Goal: Task Accomplishment & Management: Manage account settings

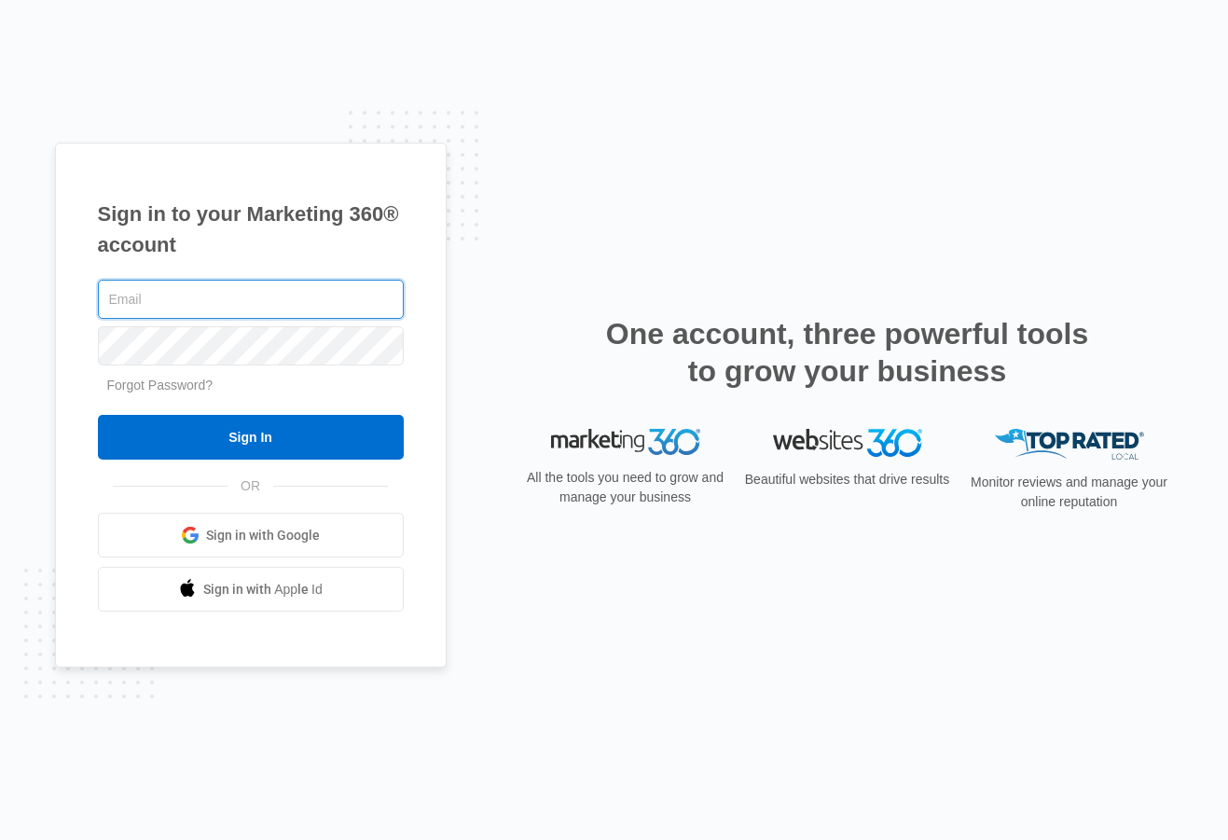
click at [213, 297] on input "text" at bounding box center [251, 299] width 306 height 39
type input "[EMAIL_ADDRESS][DOMAIN_NAME]"
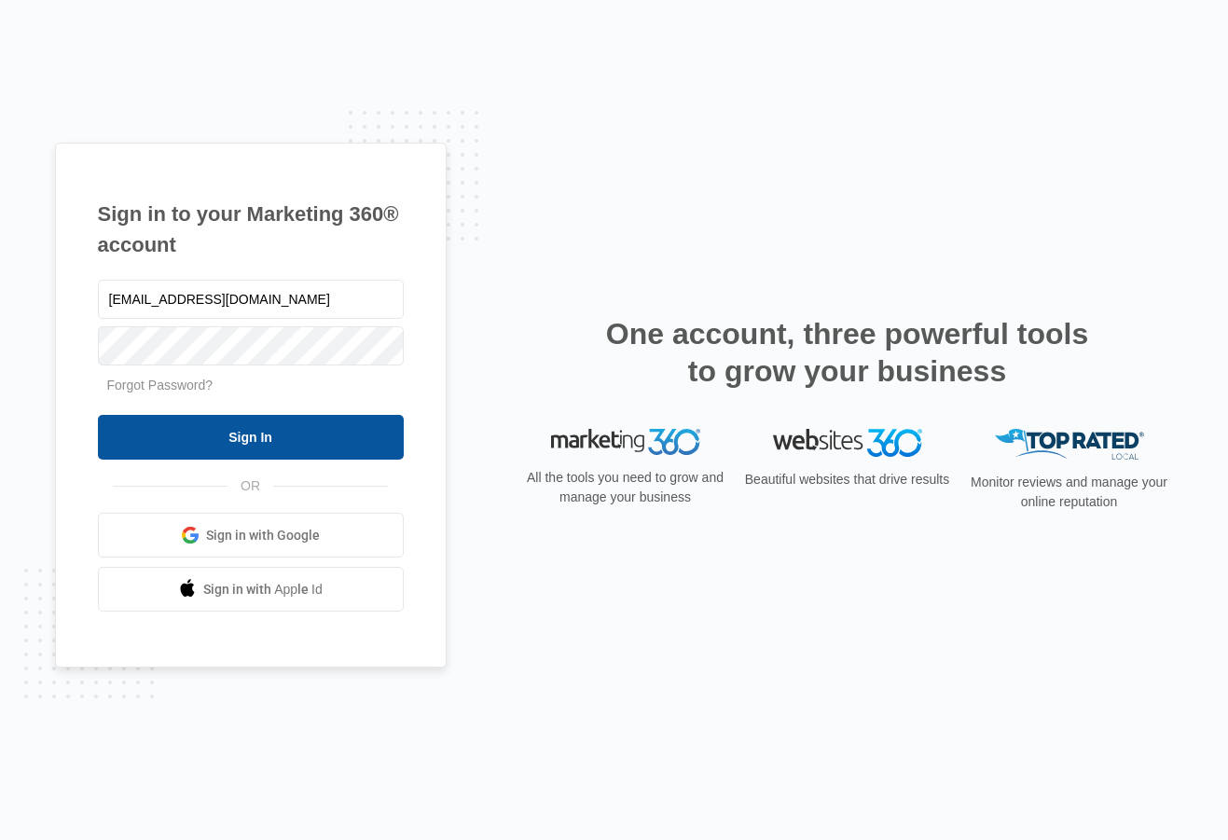
click at [230, 448] on input "Sign In" at bounding box center [251, 437] width 306 height 45
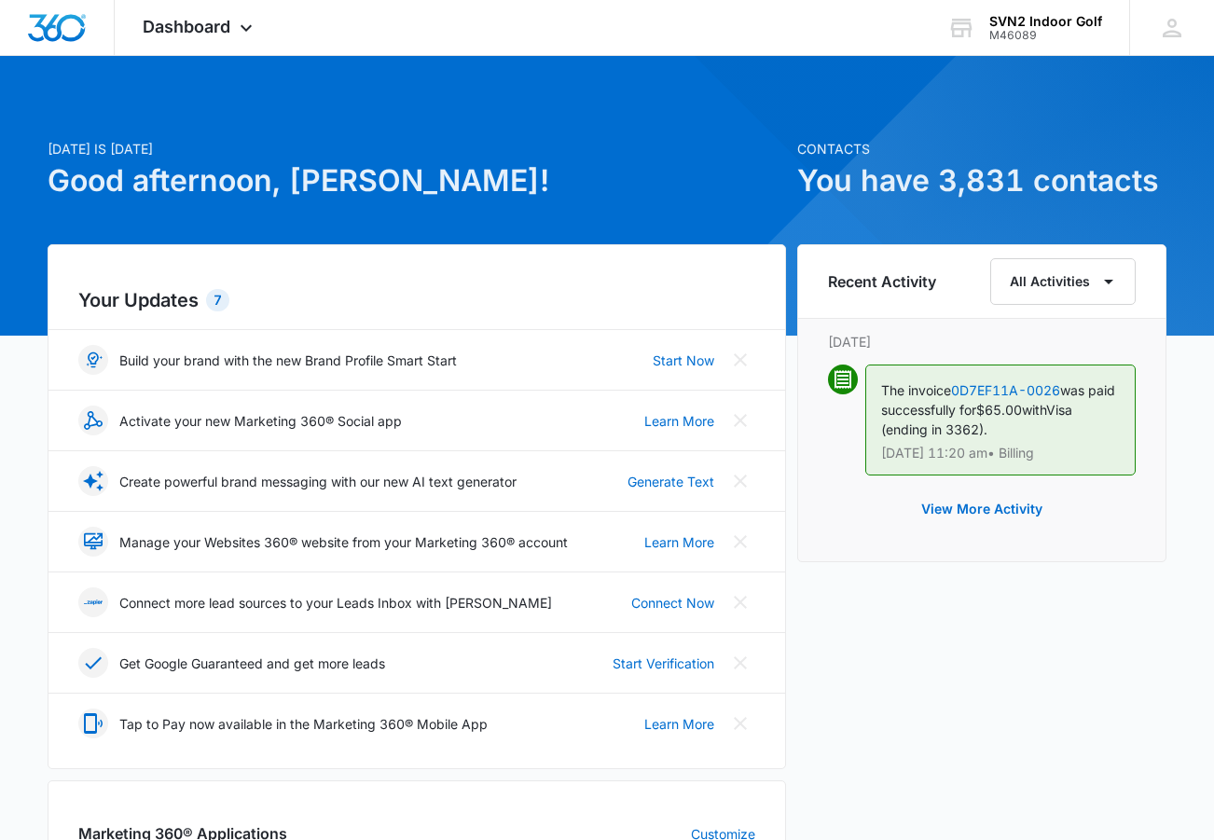
click at [988, 430] on span "Visa (ending in 3362)." at bounding box center [976, 419] width 191 height 35
click at [966, 506] on button "View More Activity" at bounding box center [982, 509] width 158 height 45
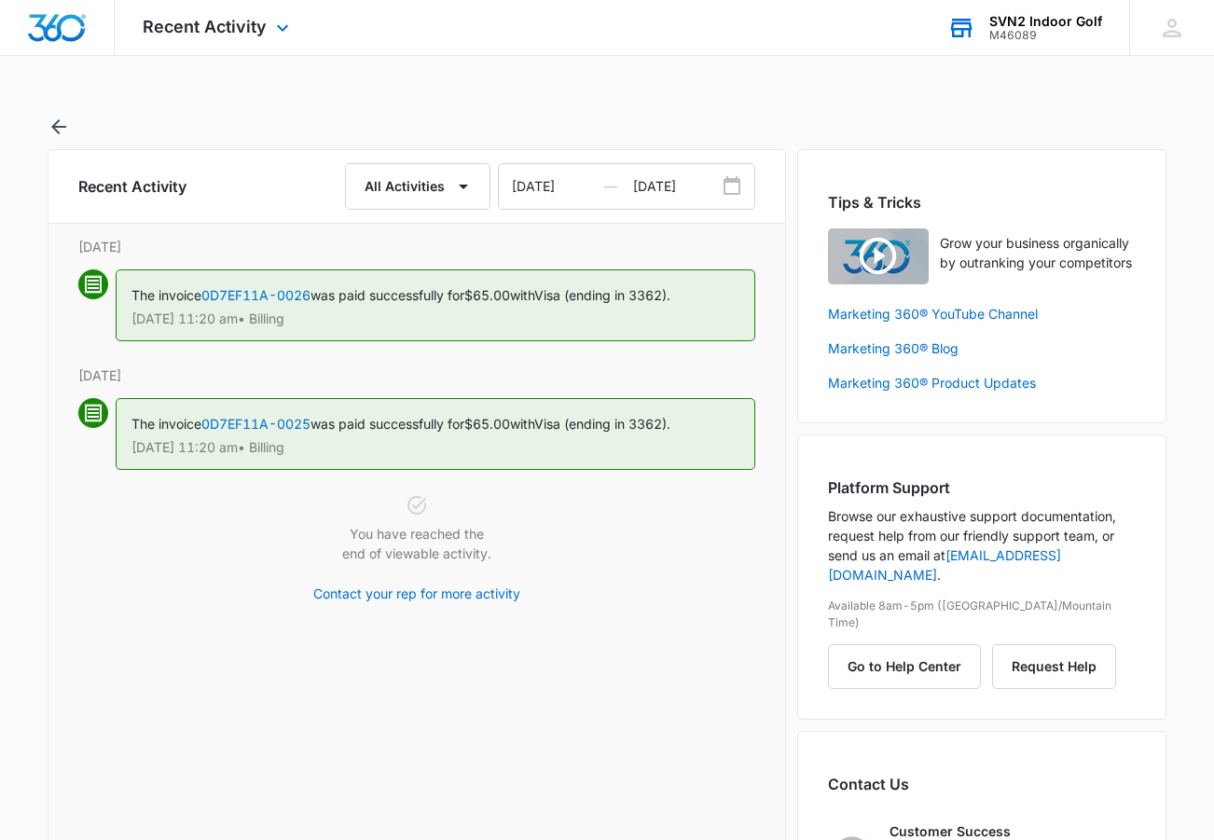
click at [1061, 18] on div "SVN2 Indoor Golf" at bounding box center [1045, 21] width 113 height 15
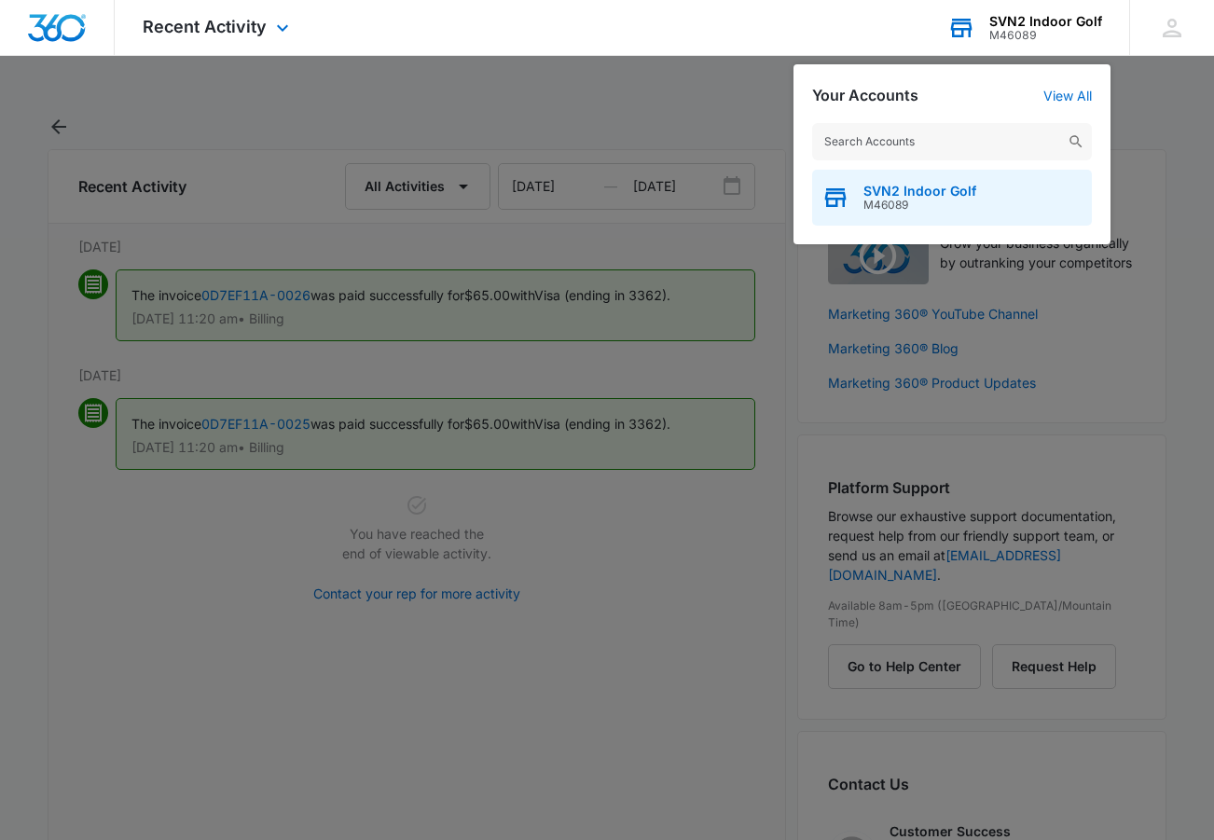
click at [968, 203] on span "M46089" at bounding box center [919, 205] width 113 height 13
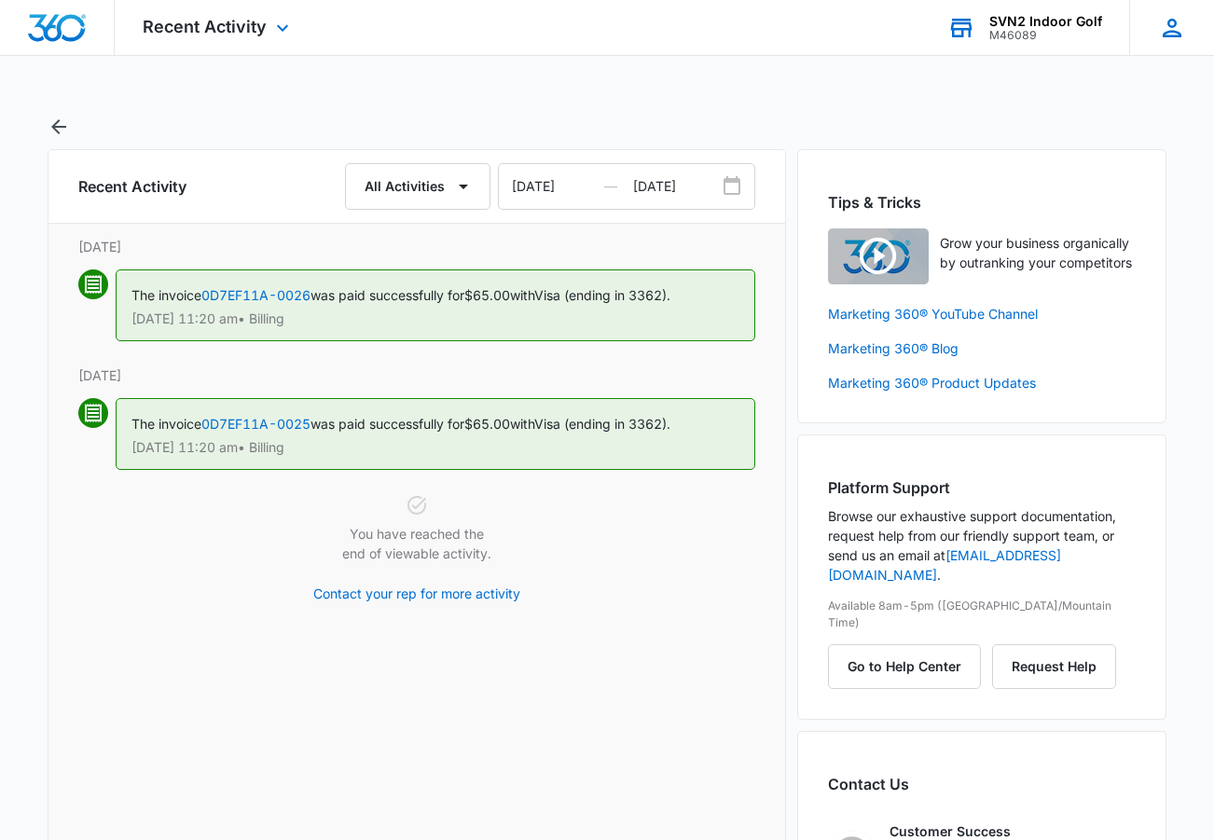
click at [1175, 28] on icon at bounding box center [1172, 28] width 28 height 28
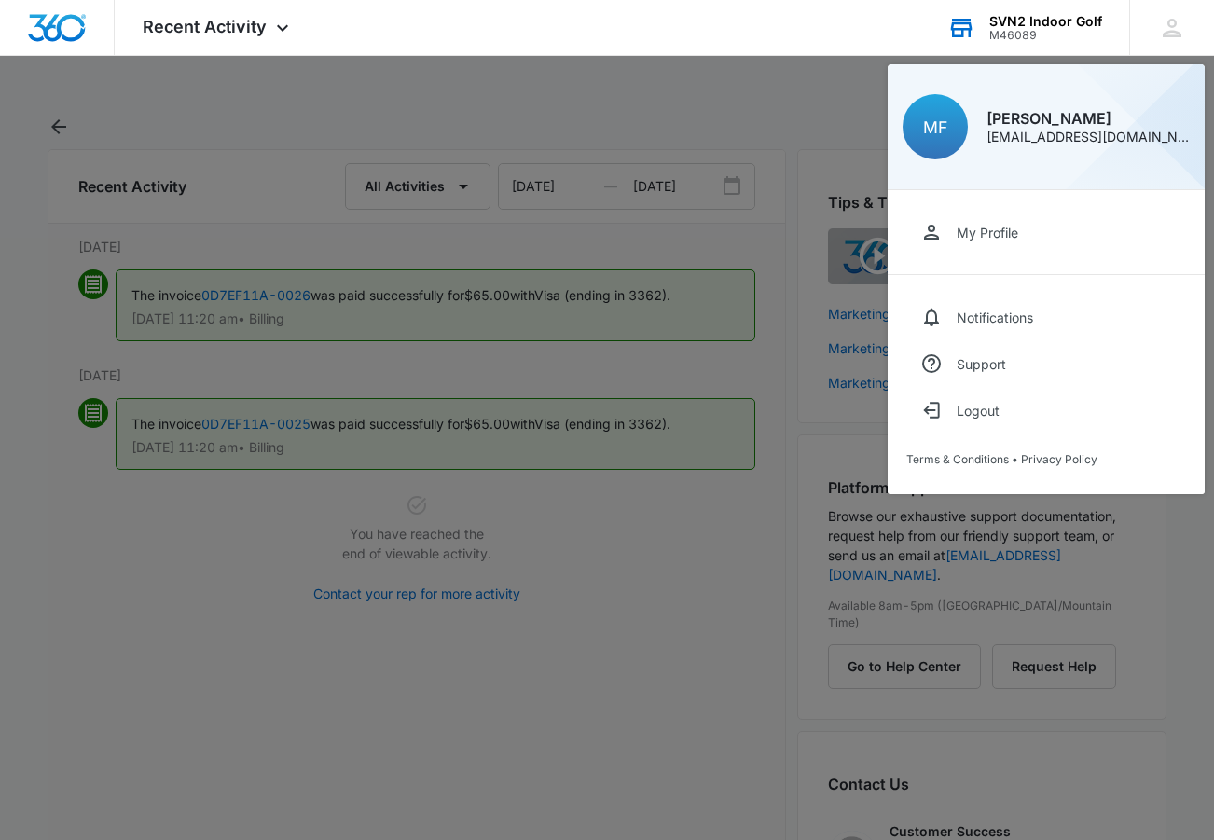
click at [722, 522] on div at bounding box center [607, 420] width 1214 height 840
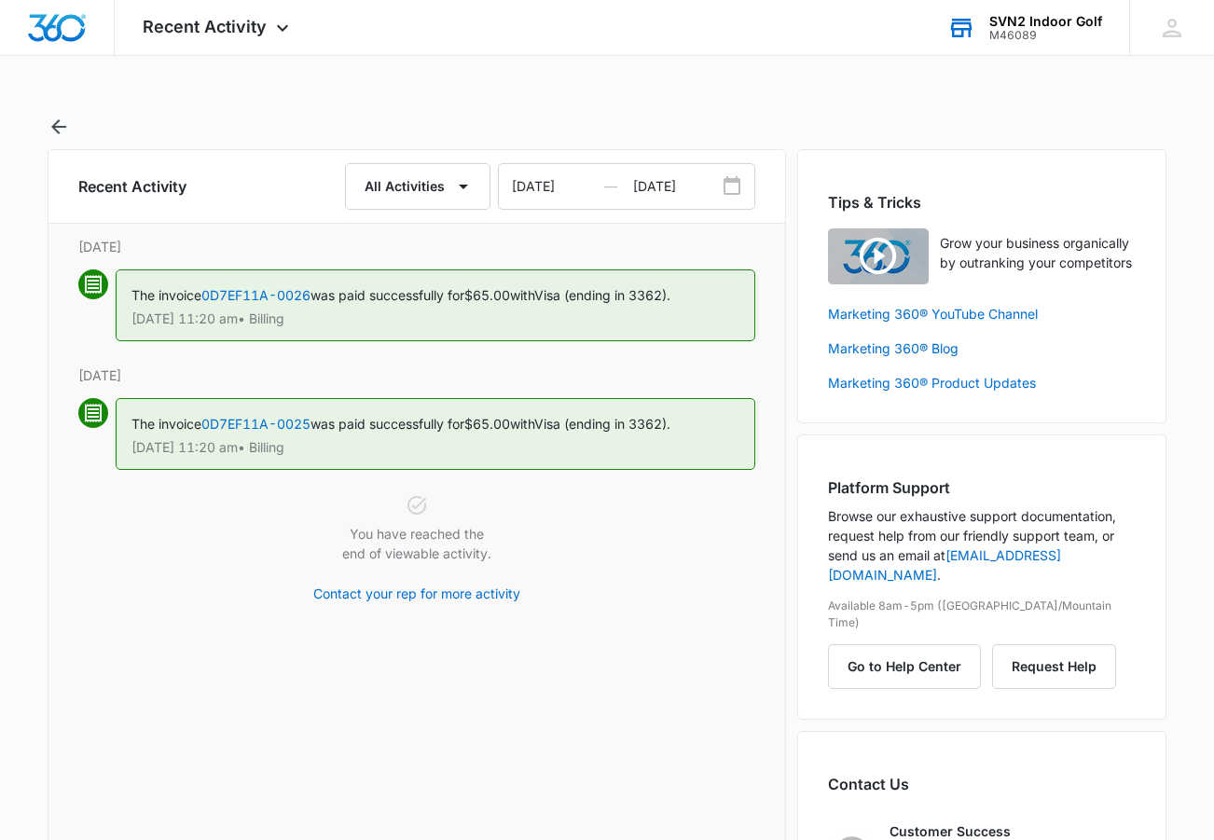
click at [1022, 35] on div "M46089" at bounding box center [1045, 35] width 113 height 13
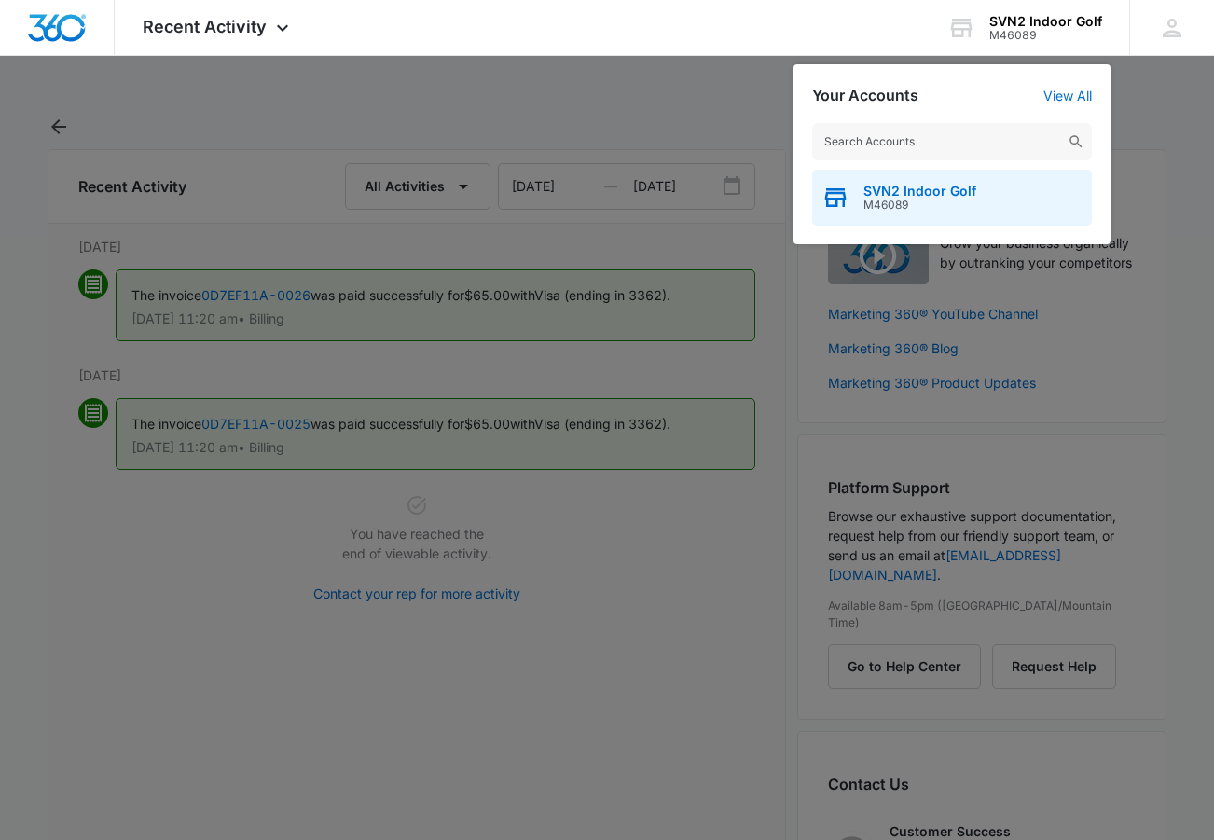
click at [891, 199] on span "M46089" at bounding box center [919, 205] width 113 height 13
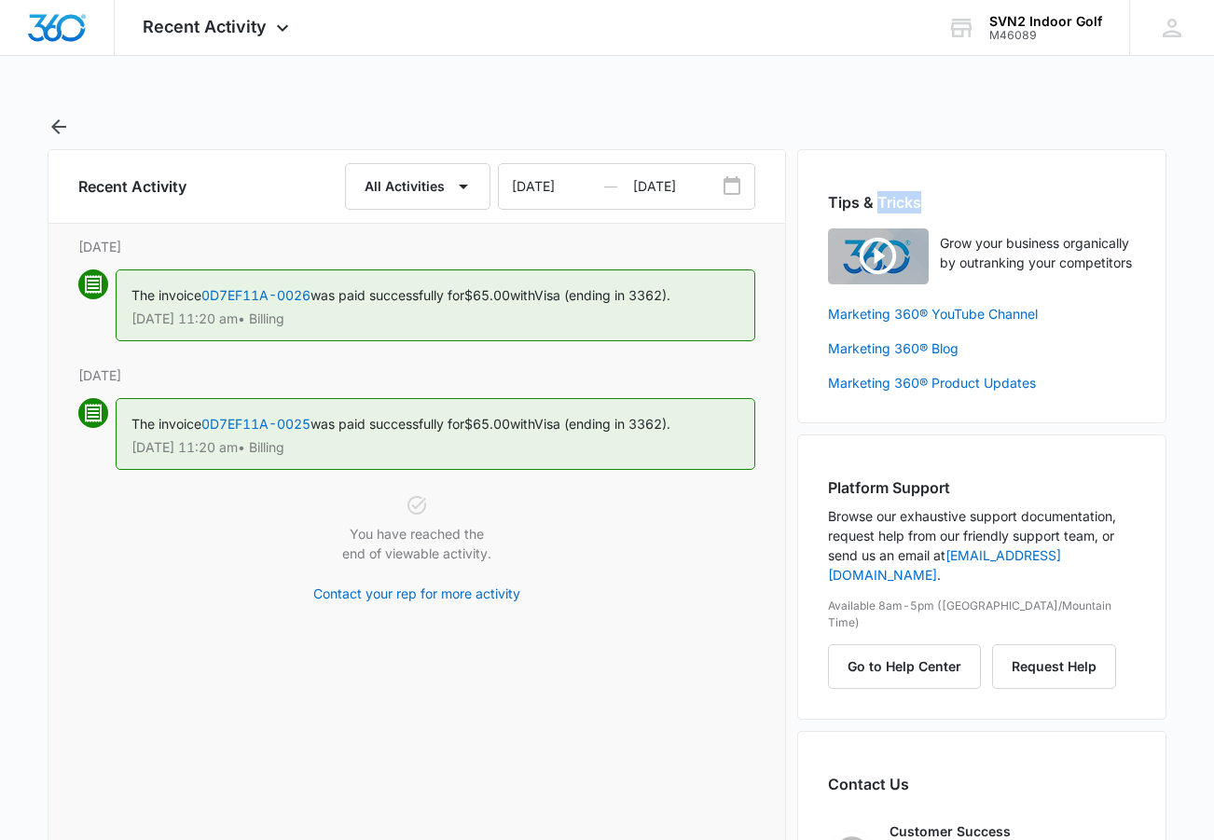
click at [891, 199] on h2 "Tips & Tricks" at bounding box center [982, 202] width 308 height 22
click at [220, 25] on span "Recent Activity" at bounding box center [205, 27] width 124 height 20
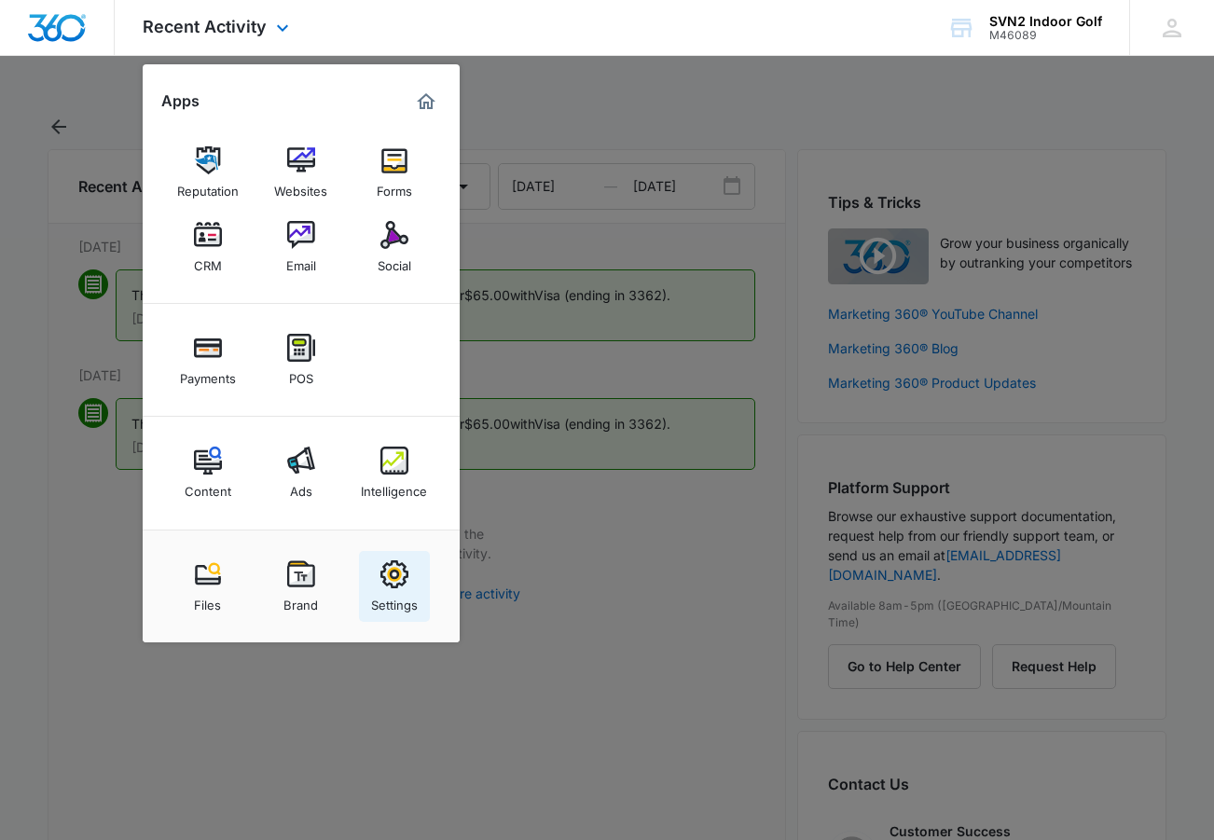
click at [395, 579] on img at bounding box center [394, 574] width 28 height 28
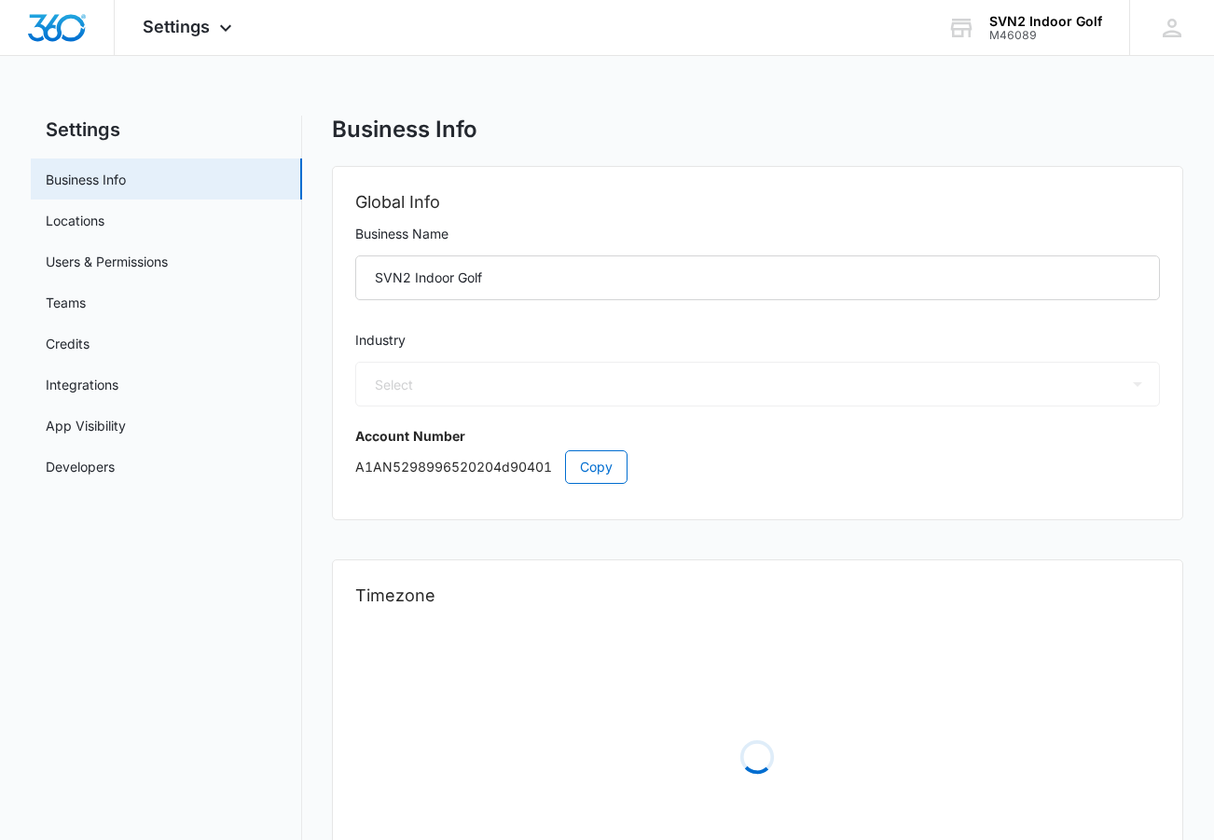
select select "52"
select select "US"
select select "America/Los_Angeles"
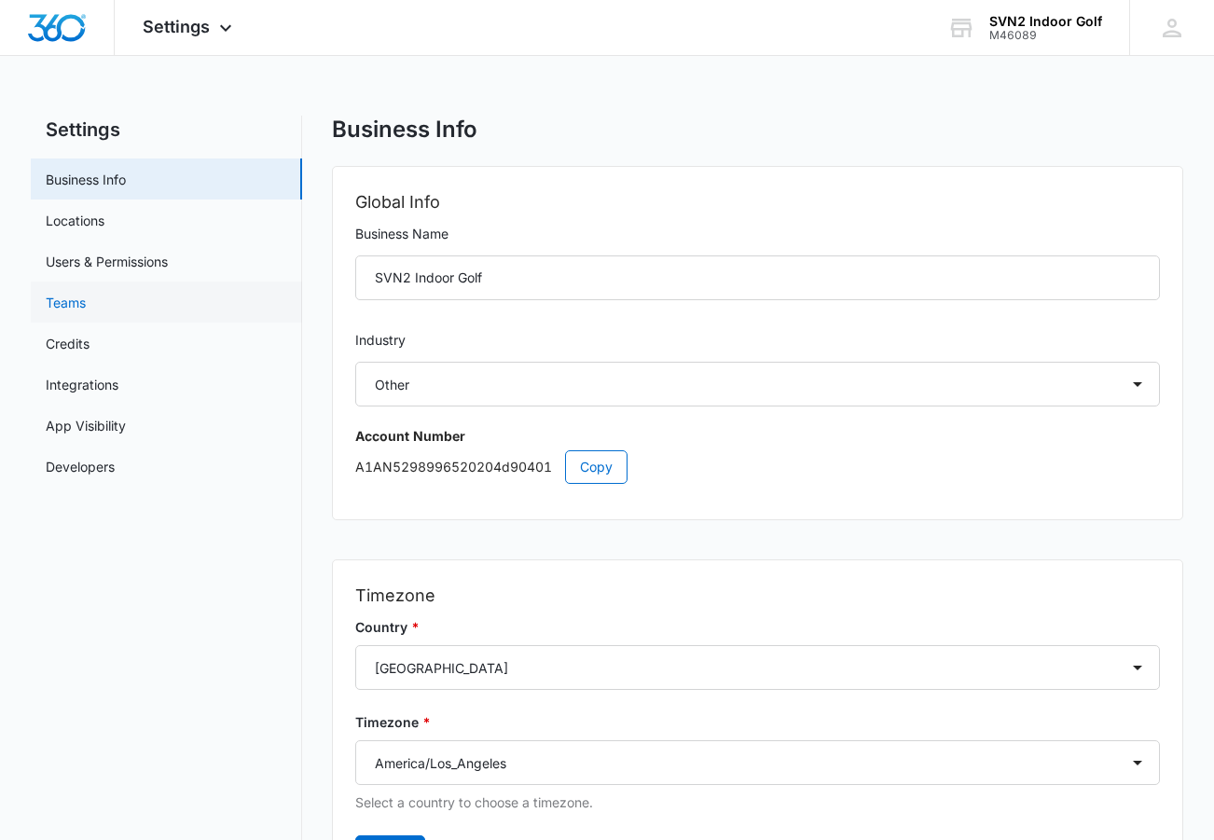
click at [86, 303] on link "Teams" at bounding box center [66, 303] width 40 height 20
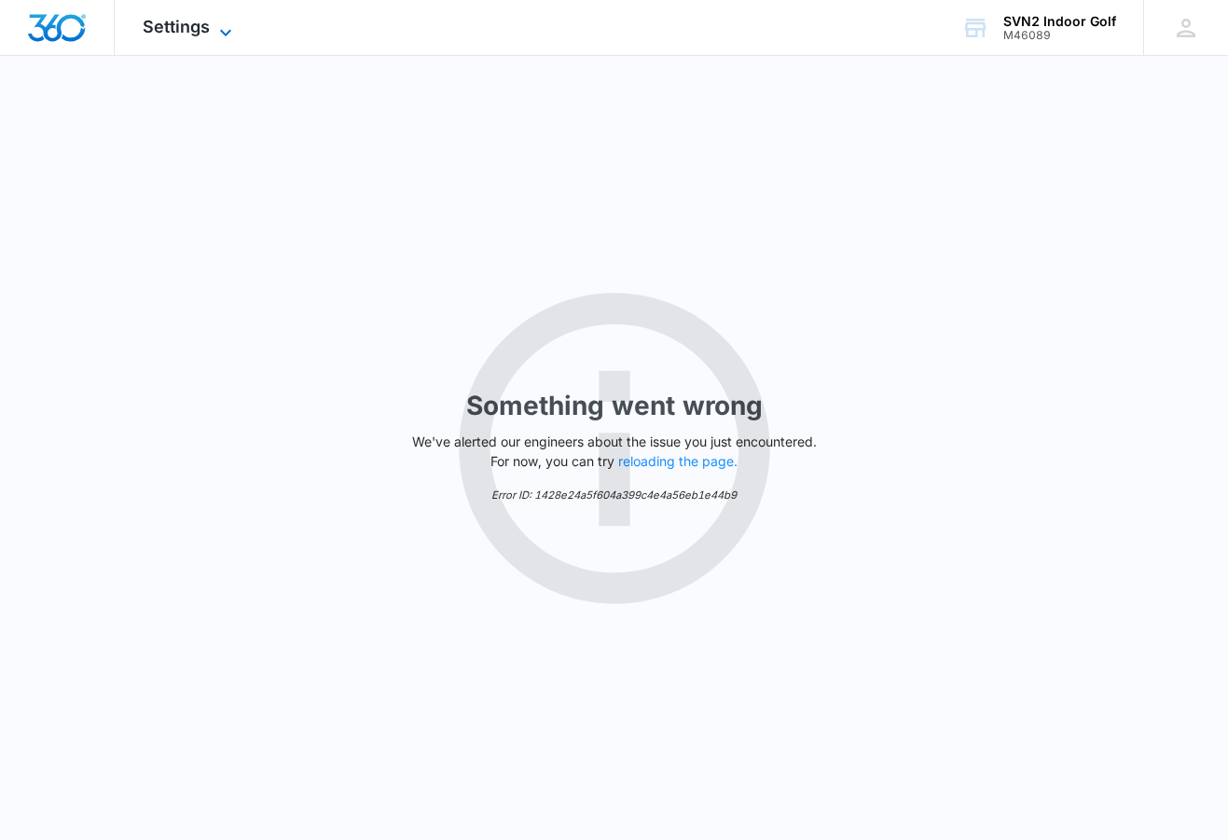
click at [234, 36] on icon at bounding box center [225, 32] width 22 height 22
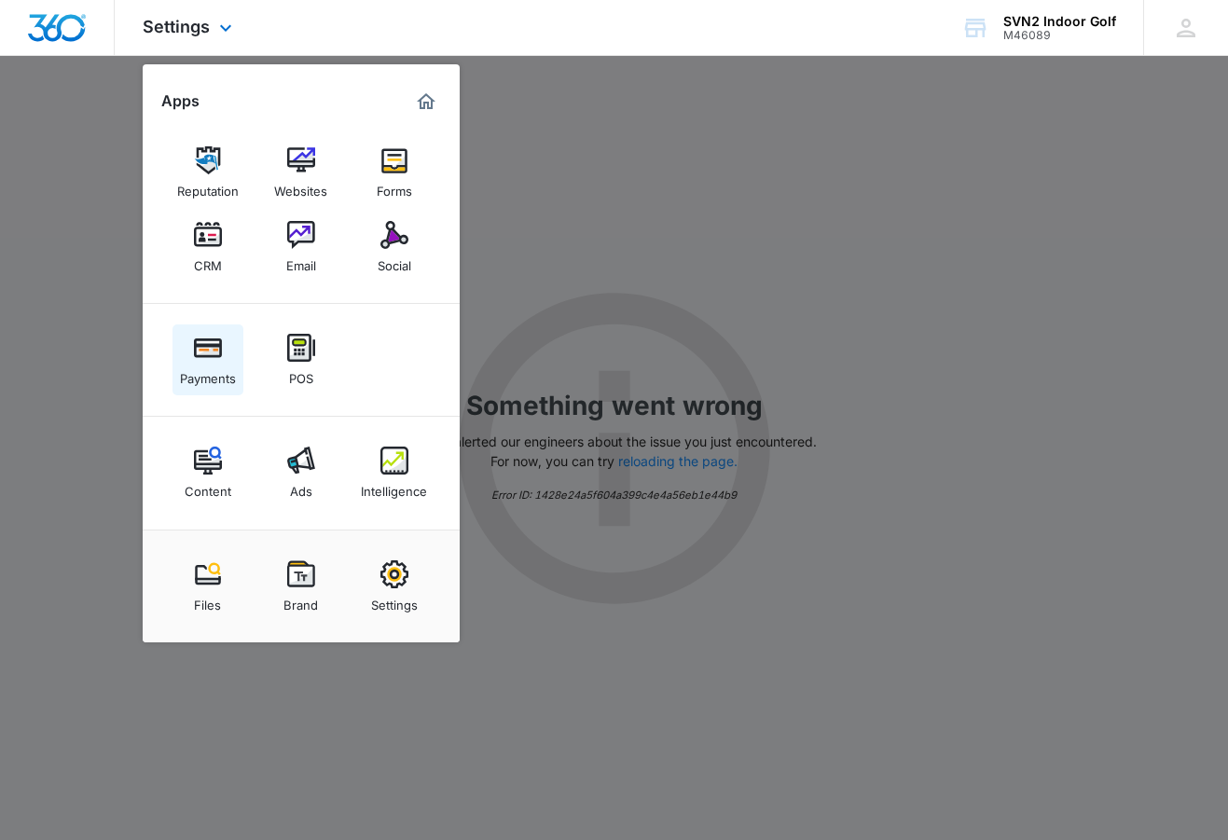
click at [211, 354] on img at bounding box center [208, 348] width 28 height 28
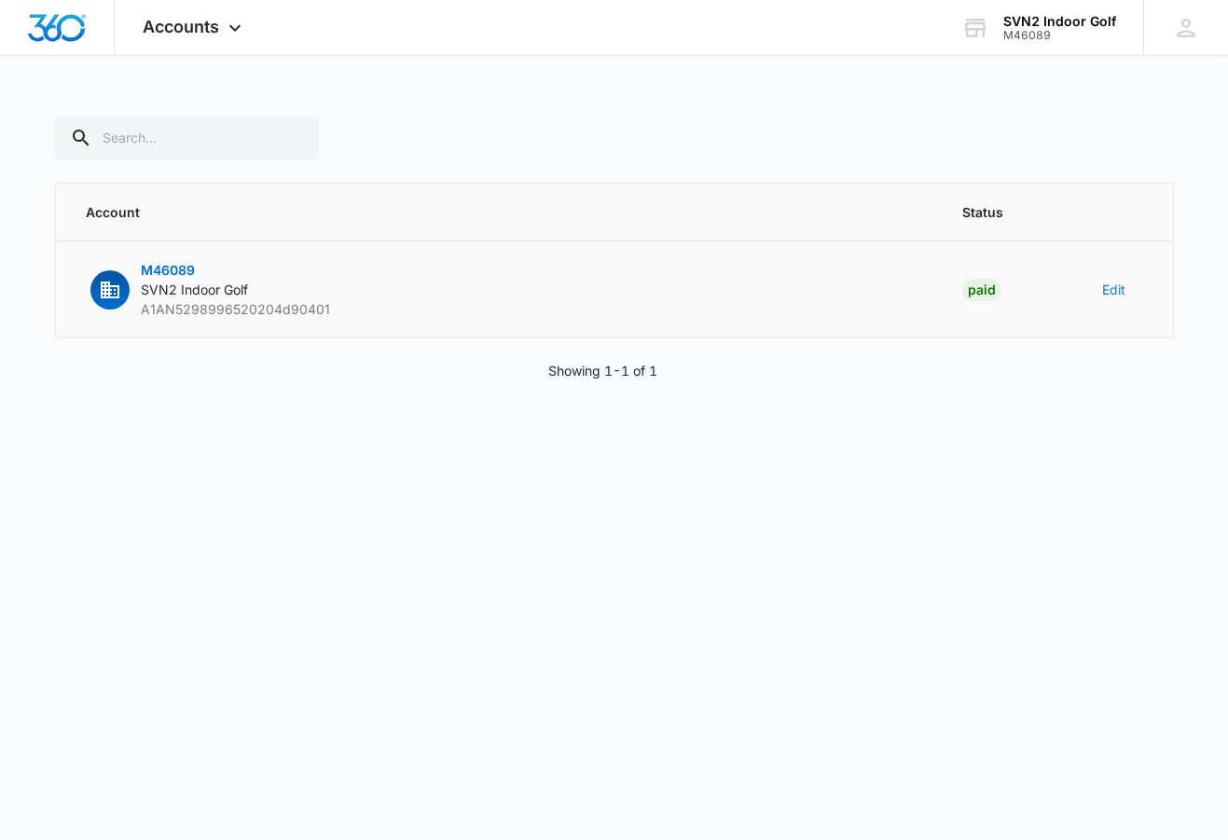
click at [1106, 290] on button "Edit" at bounding box center [1113, 290] width 23 height 20
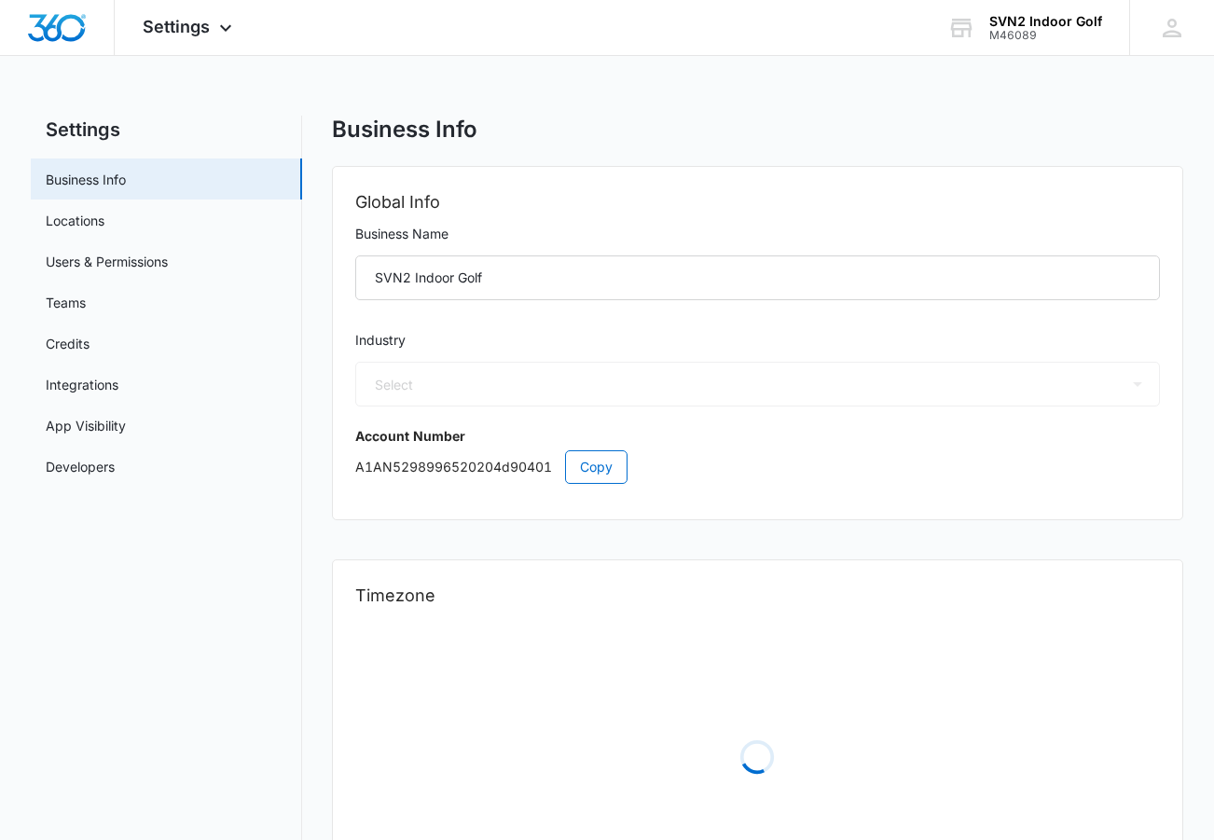
select select "52"
select select "US"
select select "America/Los_Angeles"
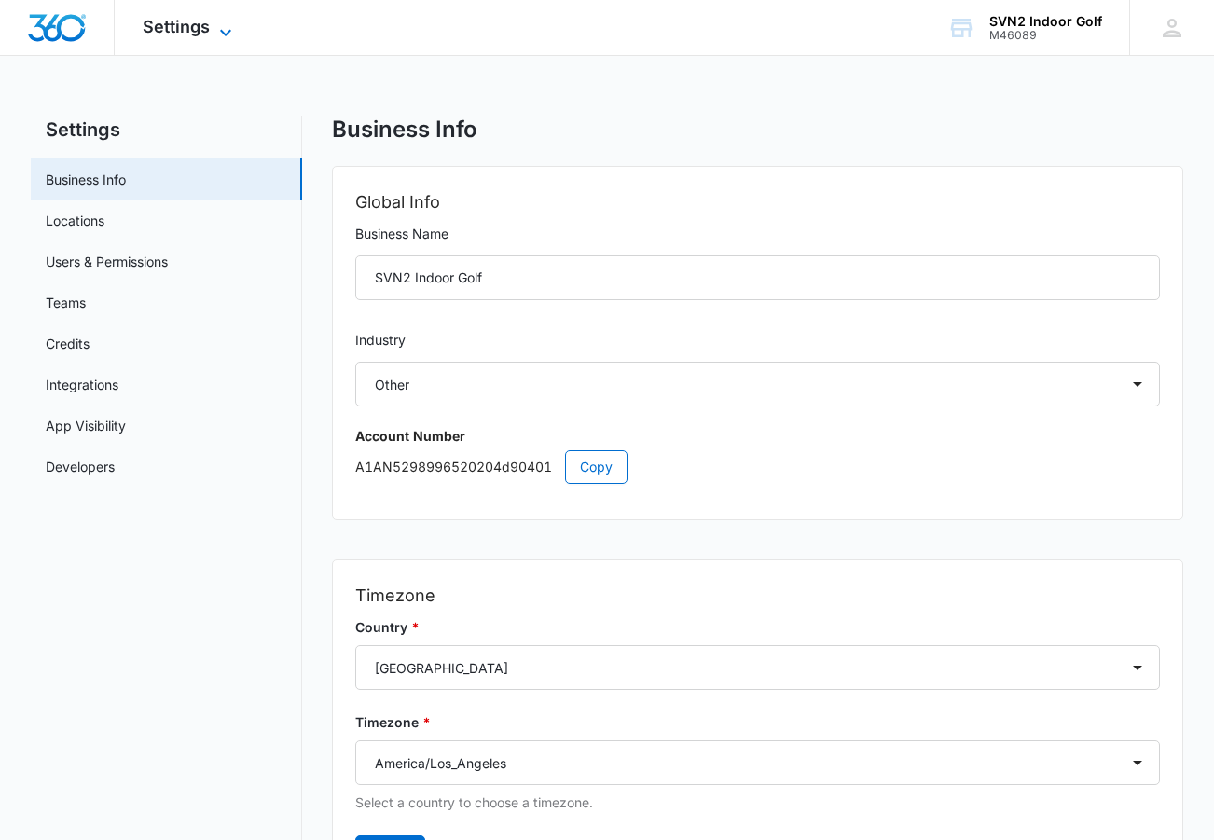
click at [229, 27] on icon at bounding box center [225, 32] width 22 height 22
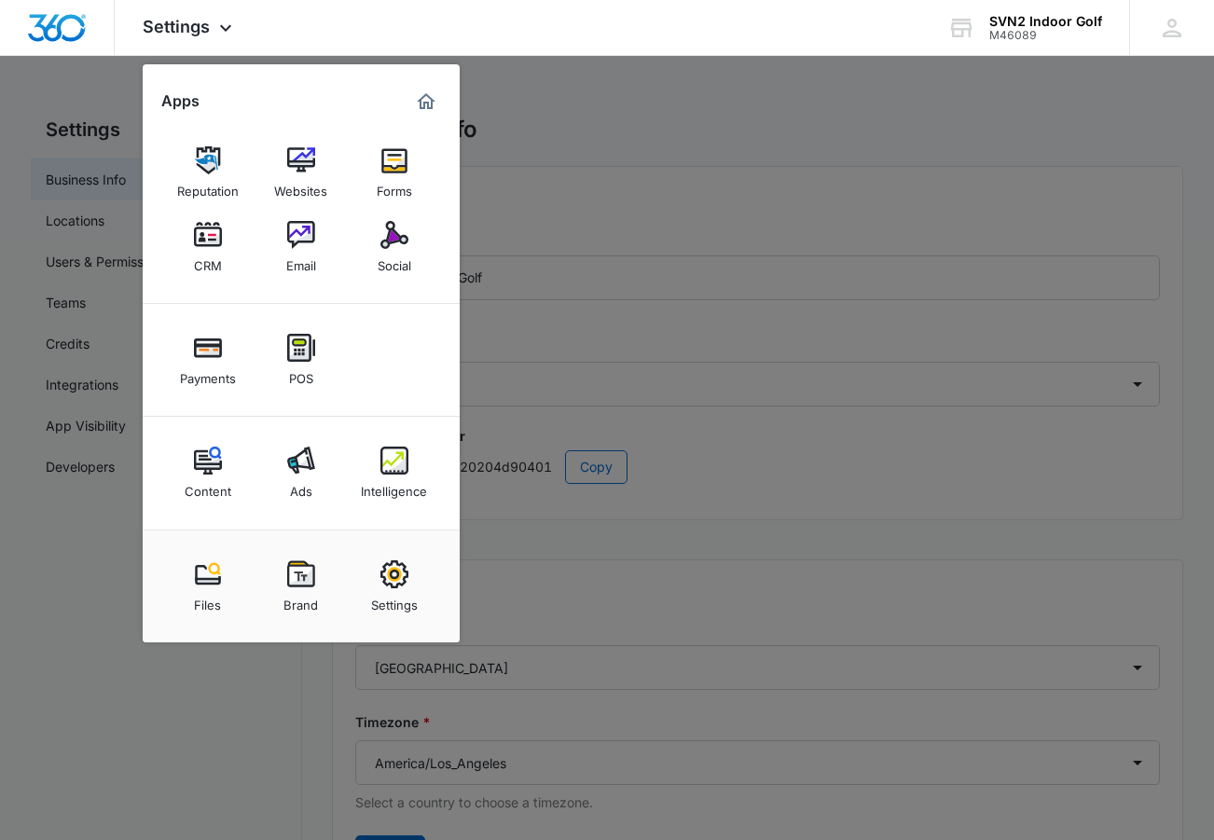
click at [66, 599] on div at bounding box center [607, 420] width 1214 height 840
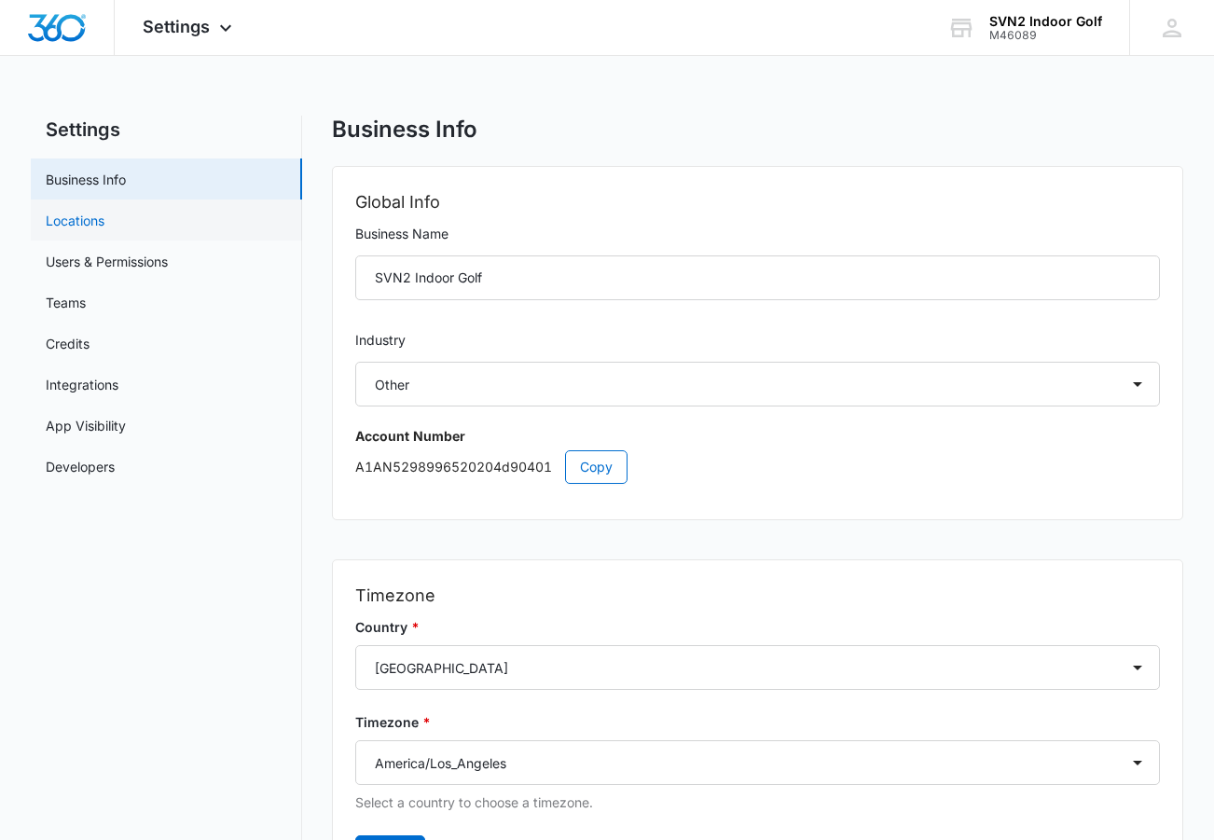
click at [89, 215] on link "Locations" at bounding box center [75, 221] width 59 height 20
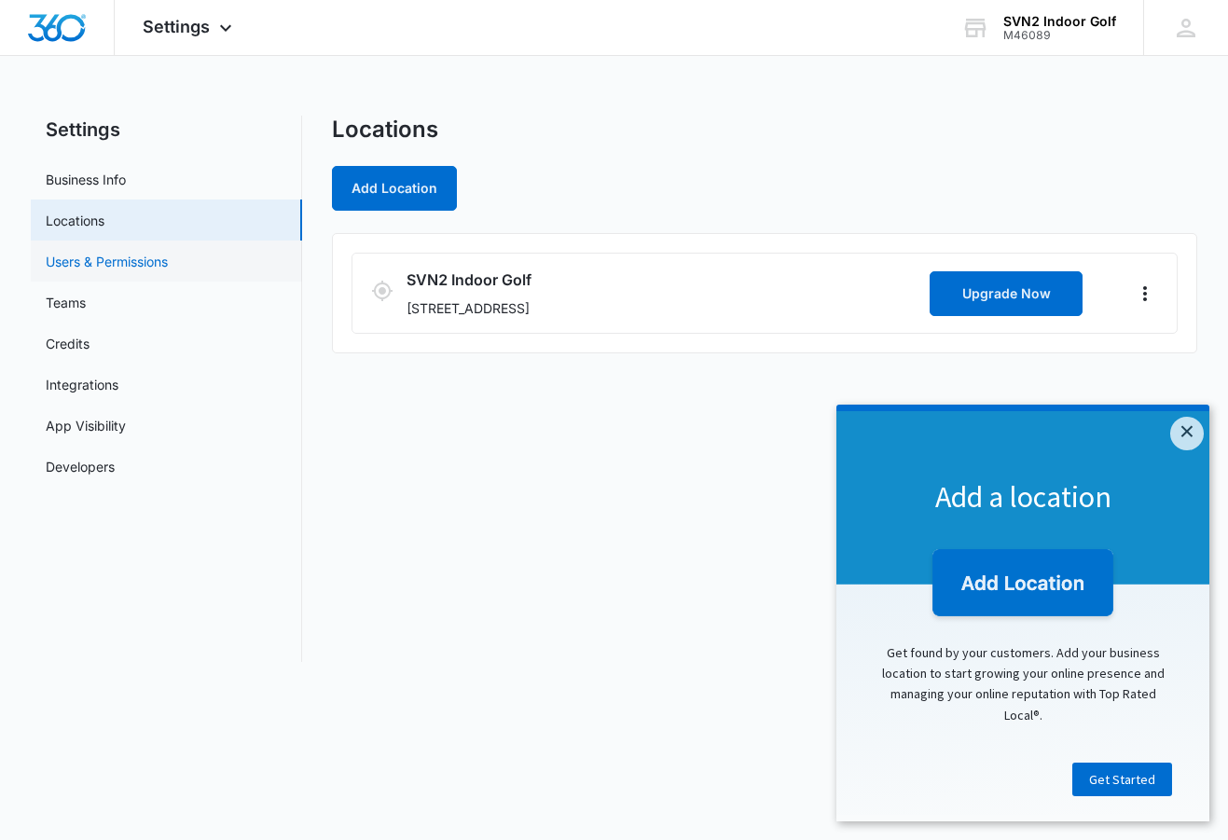
click at [99, 265] on link "Users & Permissions" at bounding box center [107, 262] width 122 height 20
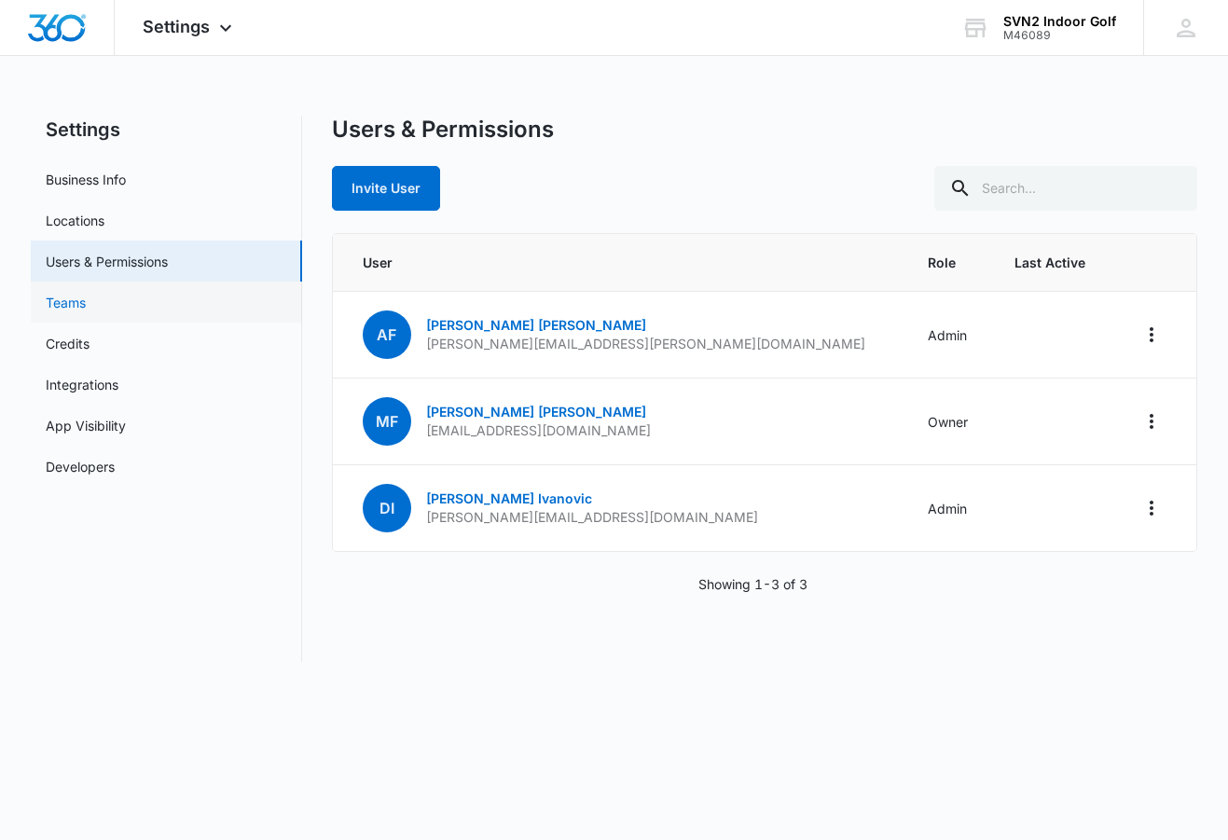
click at [86, 306] on link "Teams" at bounding box center [66, 303] width 40 height 20
click at [55, 336] on link "Credits" at bounding box center [68, 344] width 44 height 20
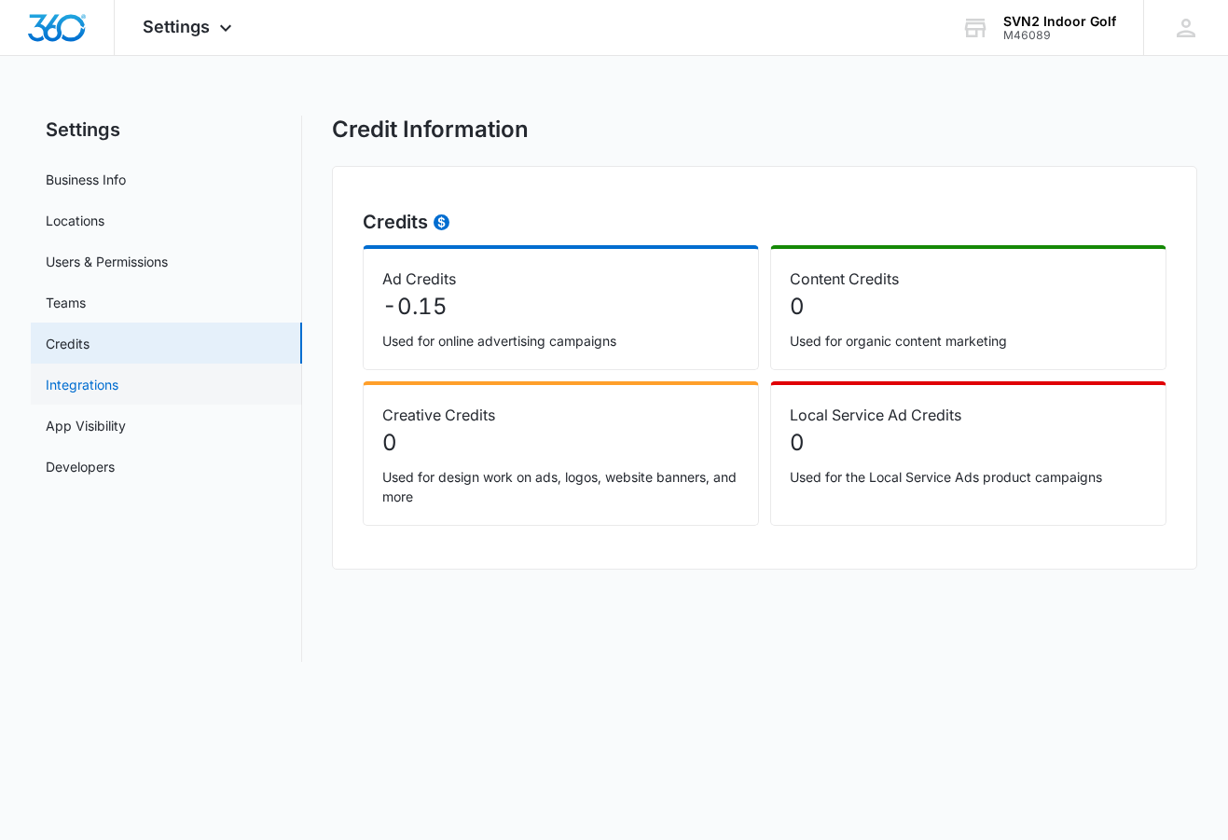
click at [69, 382] on link "Integrations" at bounding box center [82, 385] width 73 height 20
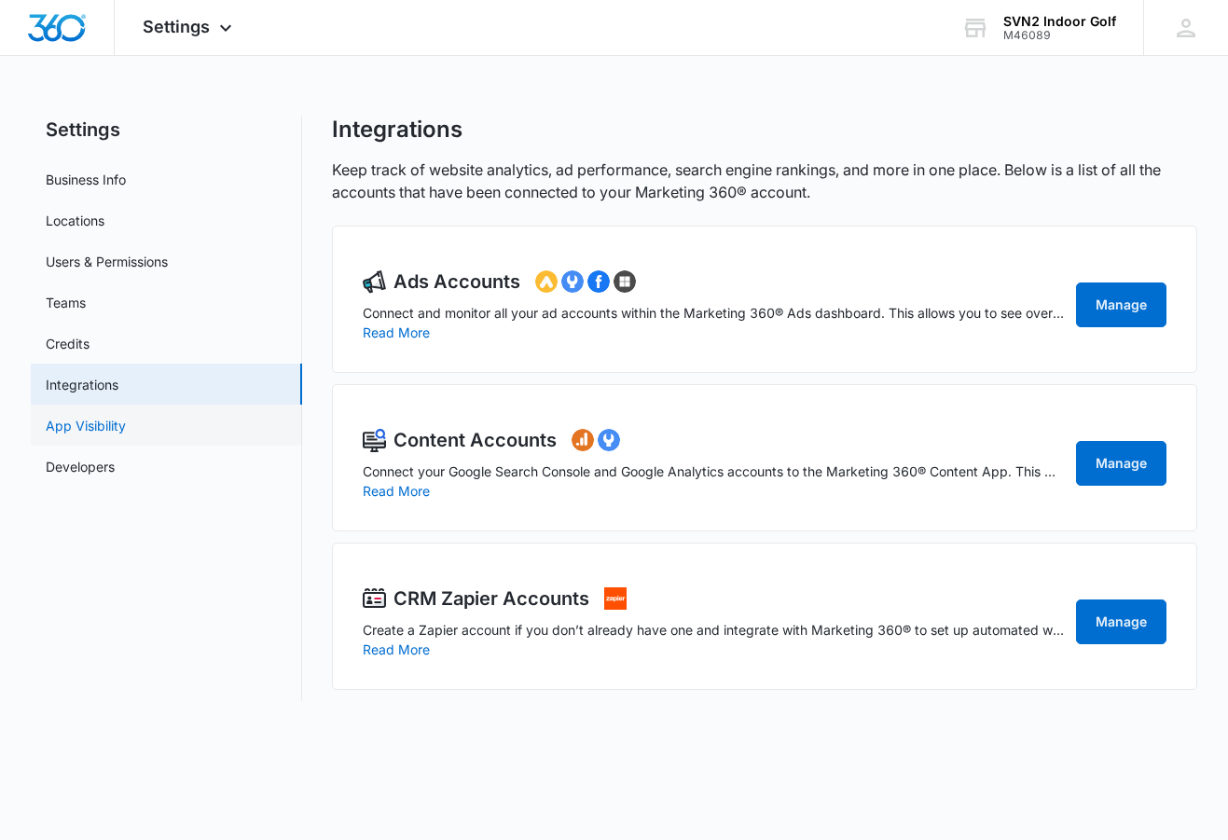
click at [95, 431] on link "App Visibility" at bounding box center [86, 426] width 80 height 20
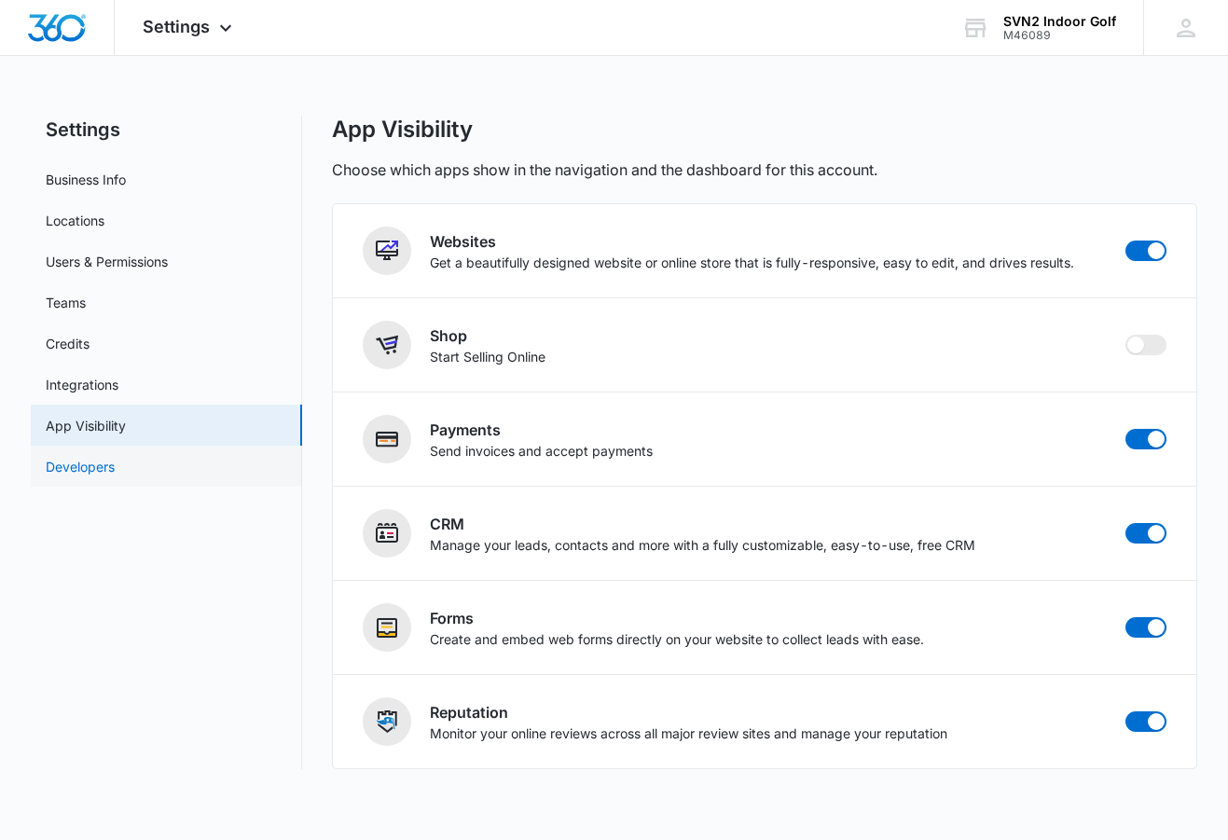
click at [92, 475] on link "Developers" at bounding box center [80, 467] width 69 height 20
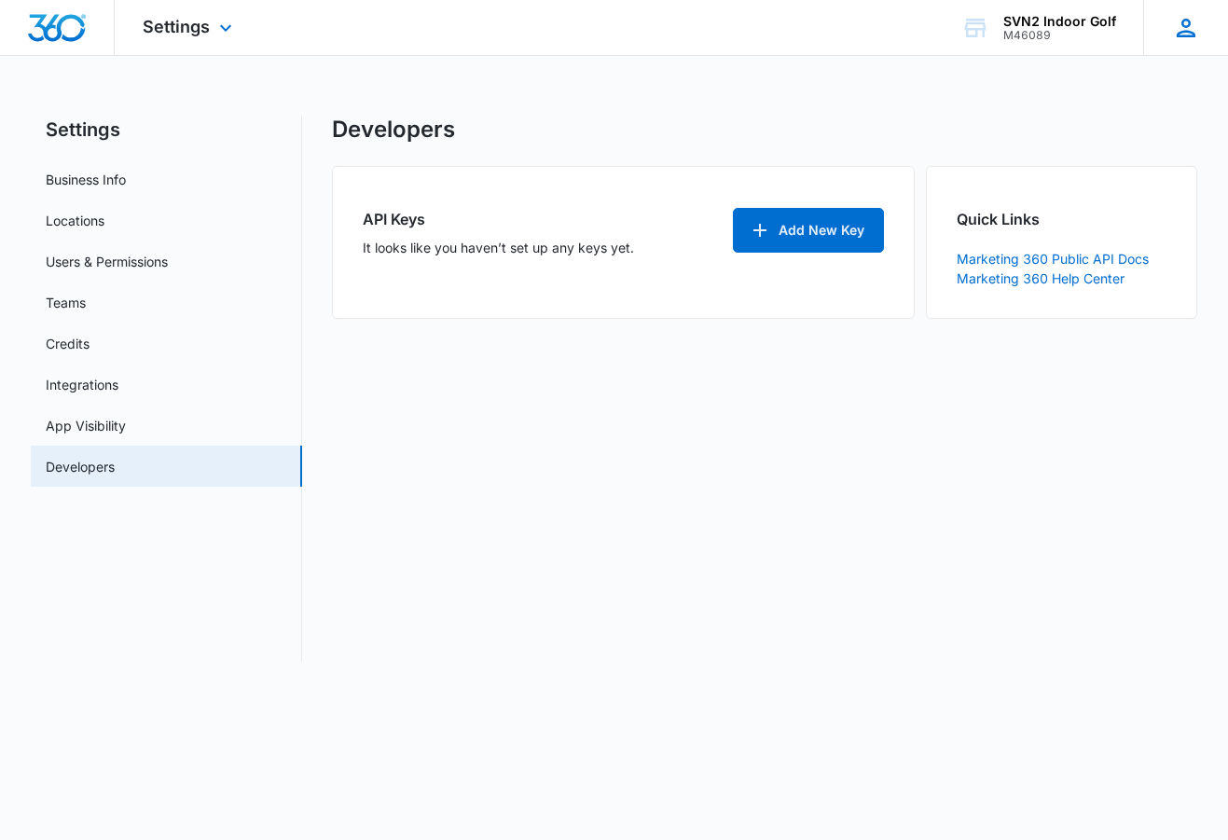
click at [1189, 30] on icon at bounding box center [1186, 28] width 19 height 19
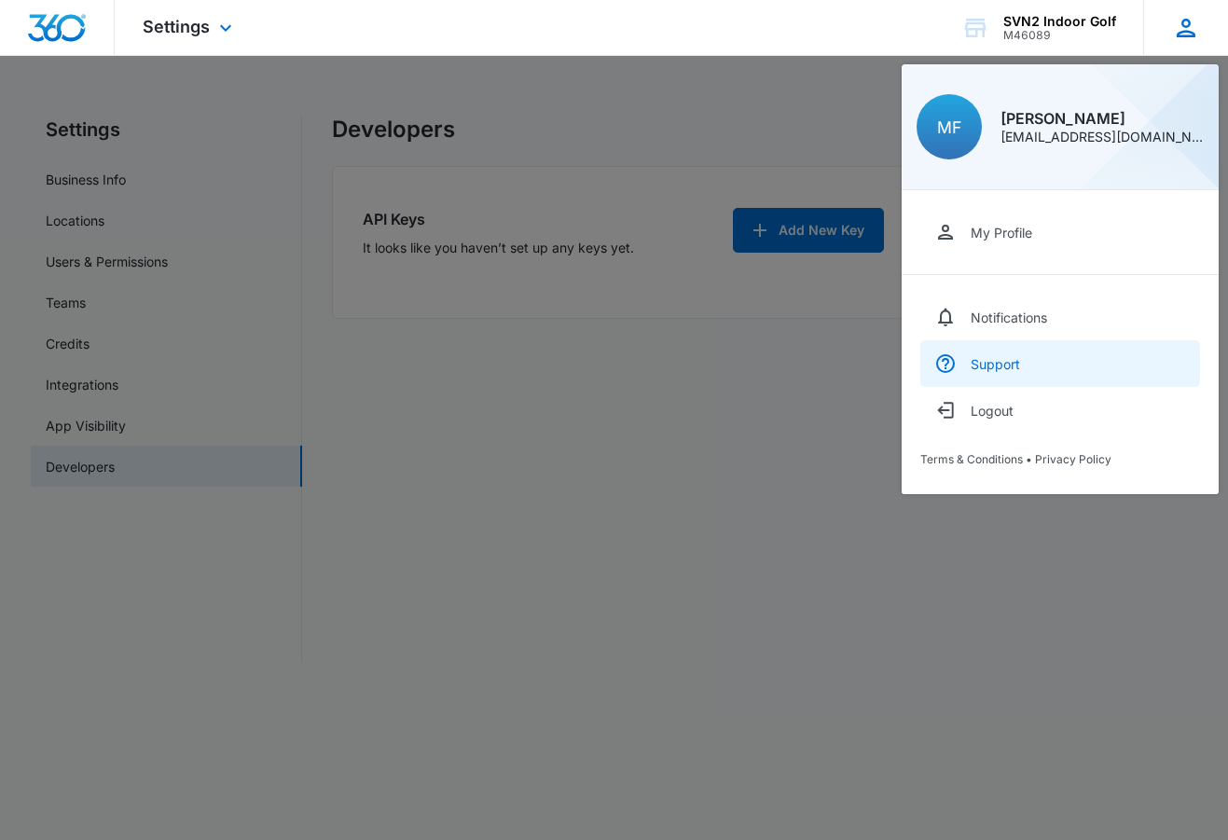
click at [988, 365] on div "Support" at bounding box center [995, 364] width 49 height 16
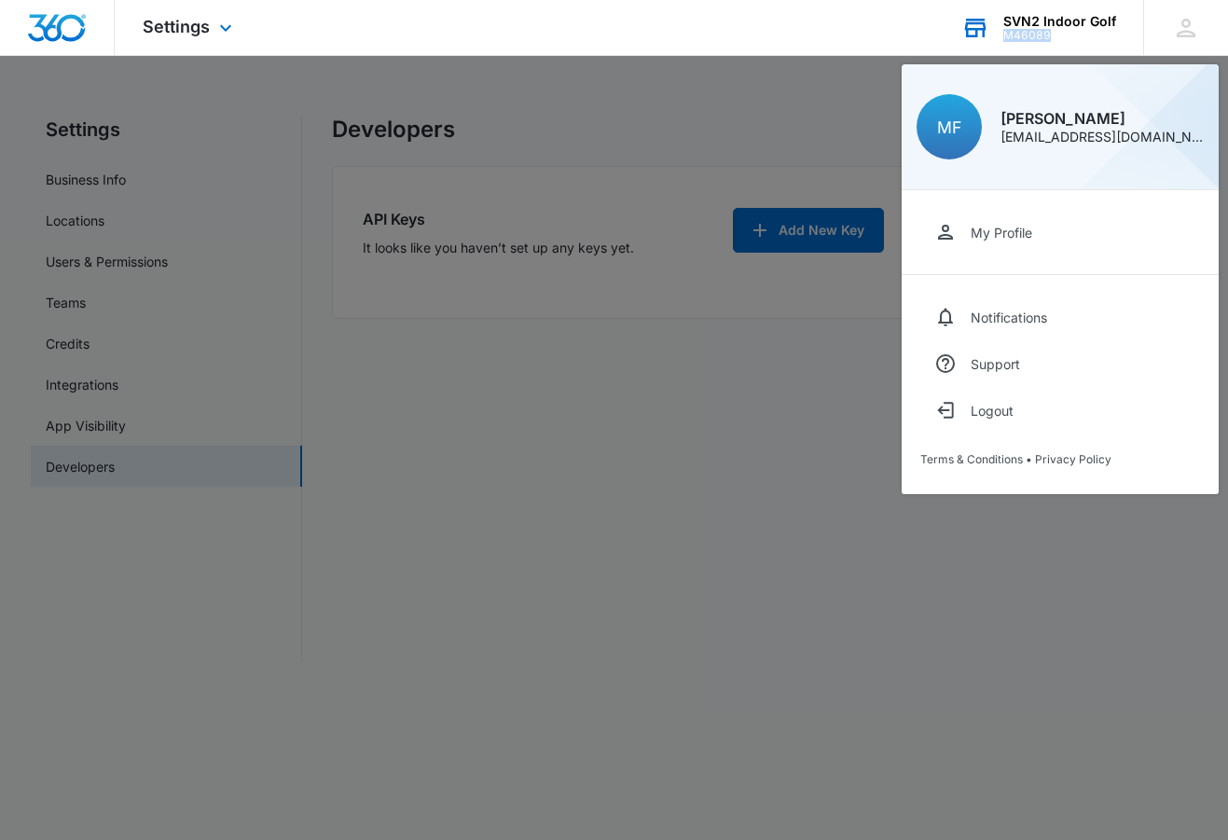
drag, startPoint x: 1065, startPoint y: 32, endPoint x: 1000, endPoint y: 38, distance: 64.7
click at [1000, 38] on div "SVN2 Indoor Golf M46089 Your Accounts View All" at bounding box center [1038, 27] width 210 height 55
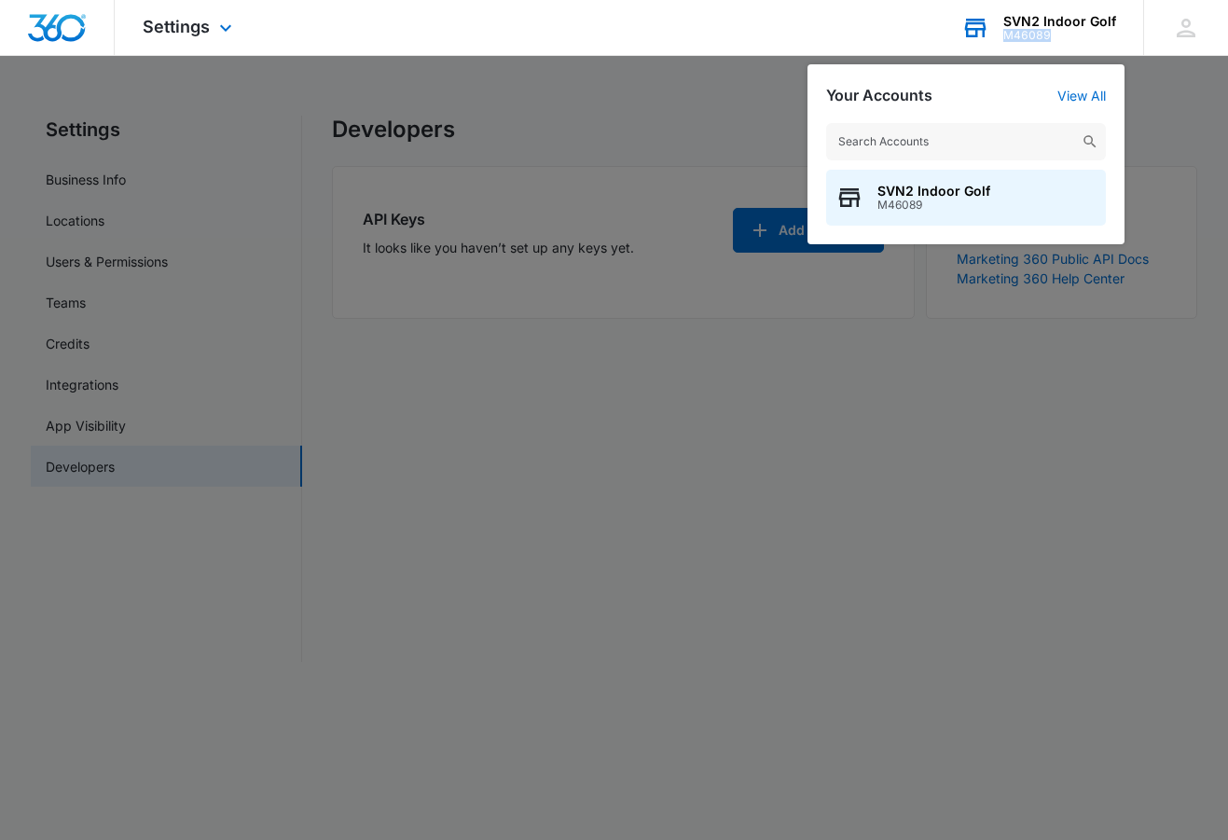
drag, startPoint x: 1091, startPoint y: 34, endPoint x: 1007, endPoint y: 39, distance: 84.1
click at [1007, 39] on div "M46089" at bounding box center [1059, 35] width 113 height 13
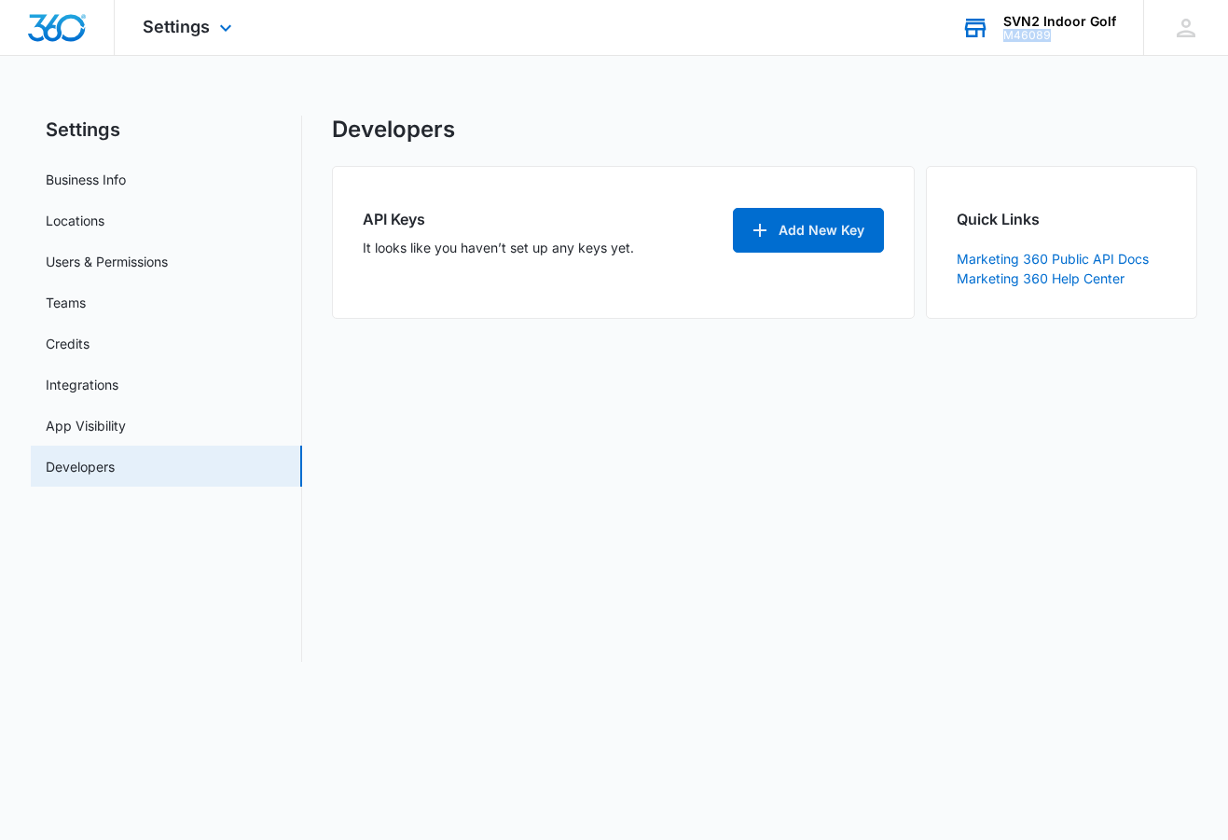
copy div "M46089"
click at [1192, 33] on icon at bounding box center [1186, 28] width 19 height 19
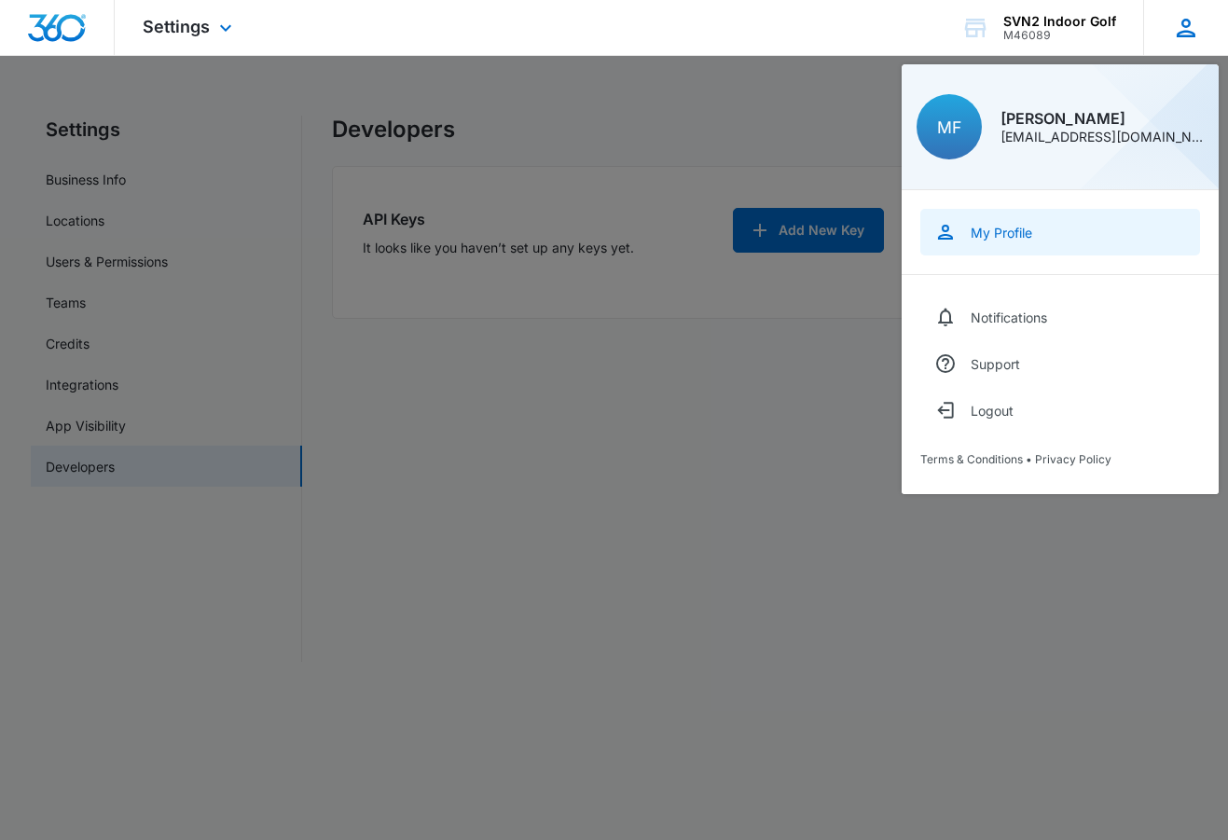
click at [996, 235] on div "My Profile" at bounding box center [1002, 233] width 62 height 16
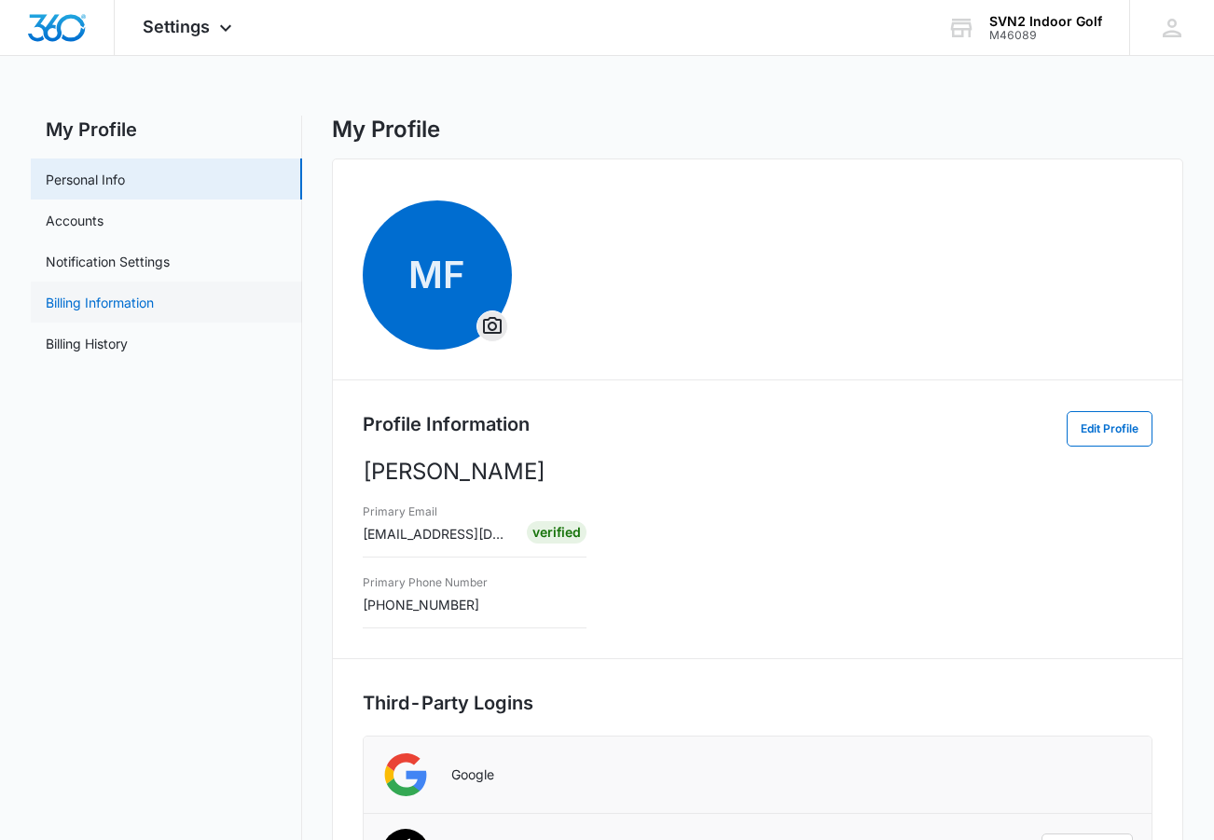
click at [73, 300] on link "Billing Information" at bounding box center [100, 303] width 108 height 20
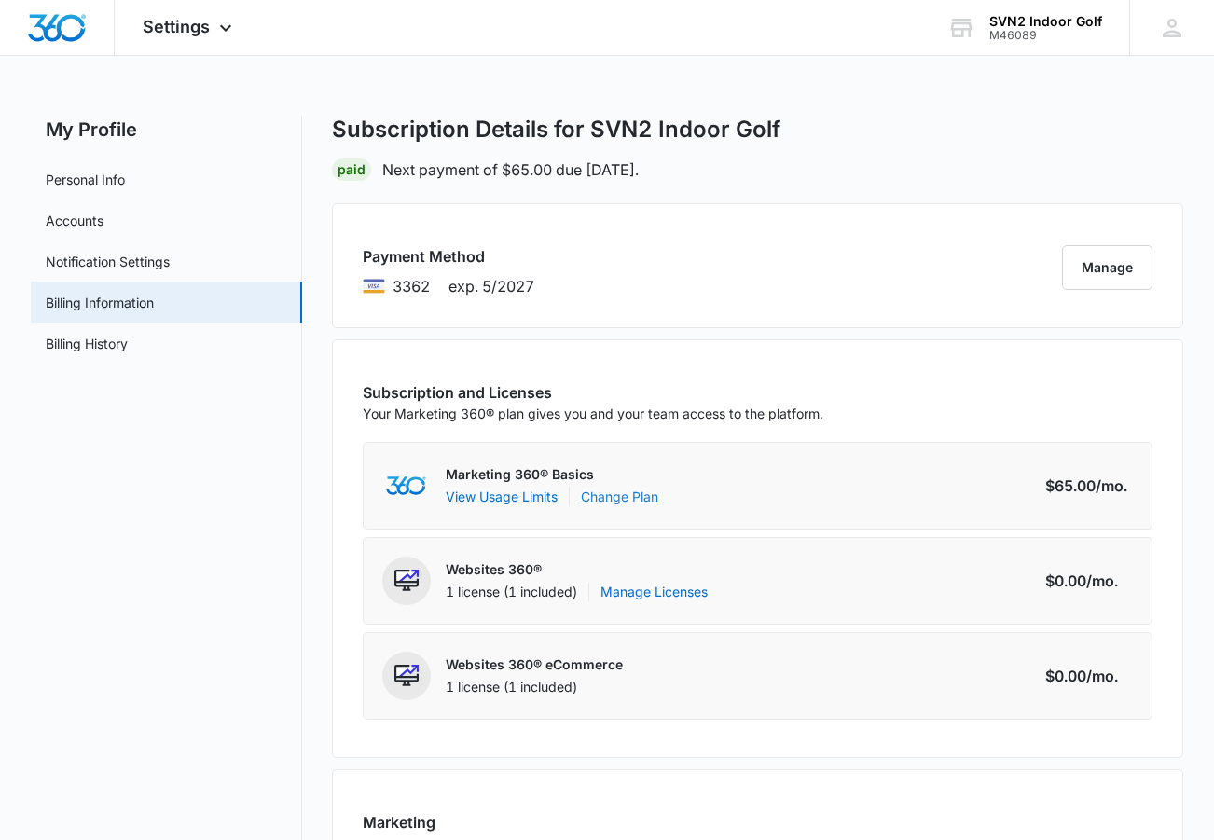
click at [634, 500] on link "Change Plan" at bounding box center [619, 497] width 77 height 20
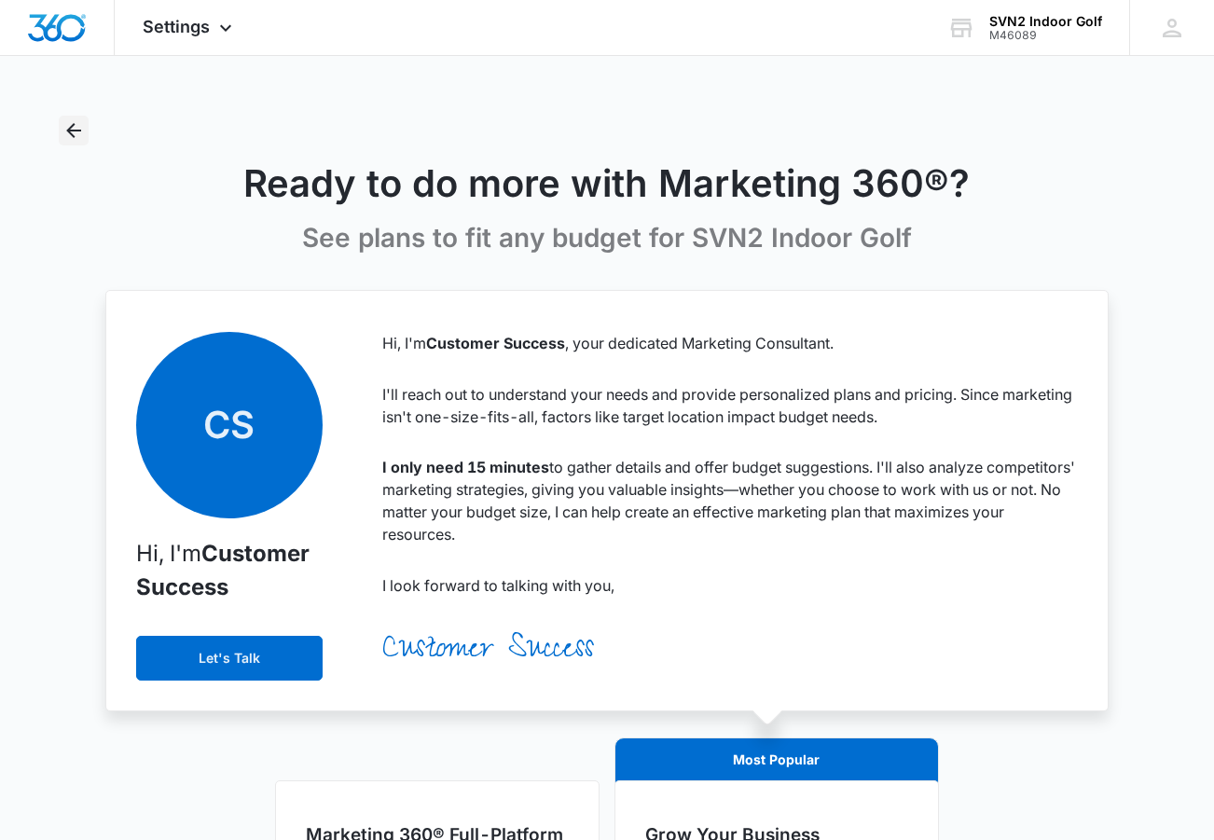
click at [84, 126] on icon "Back" at bounding box center [73, 130] width 22 height 22
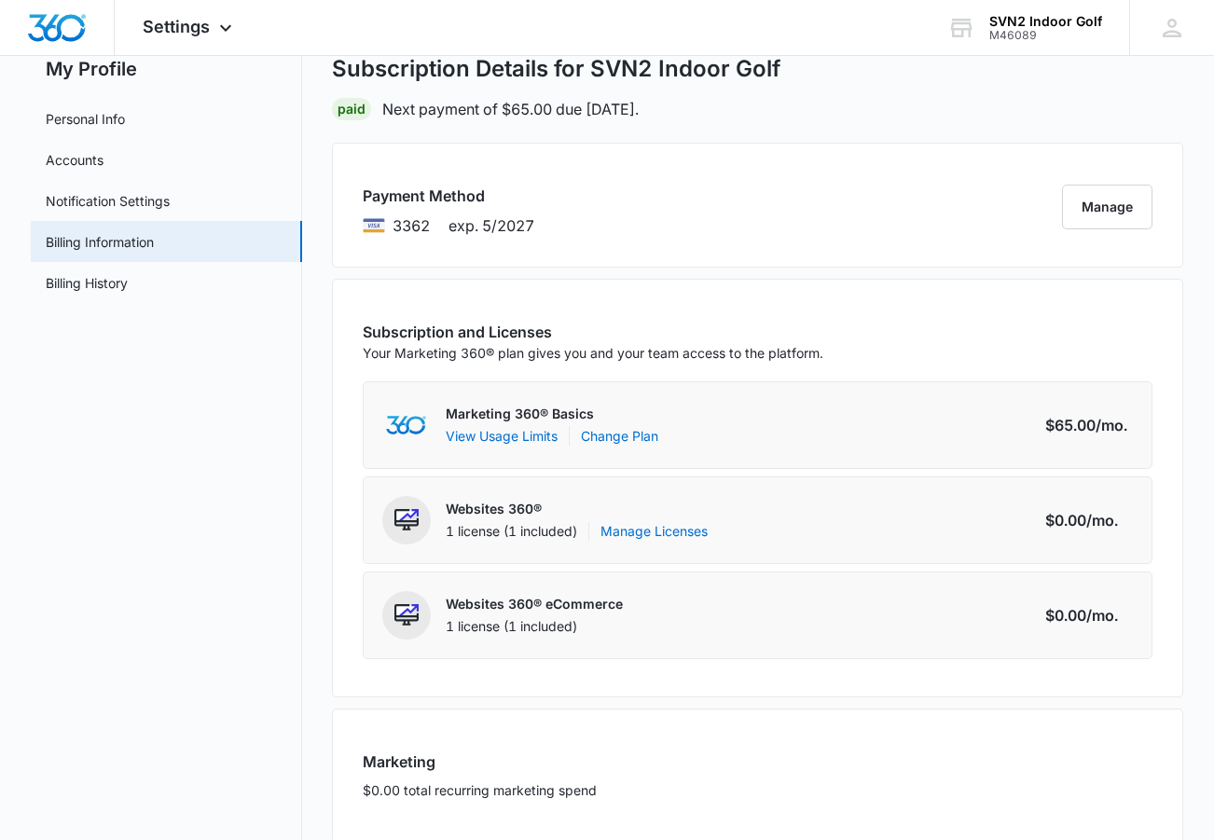
scroll to position [244, 0]
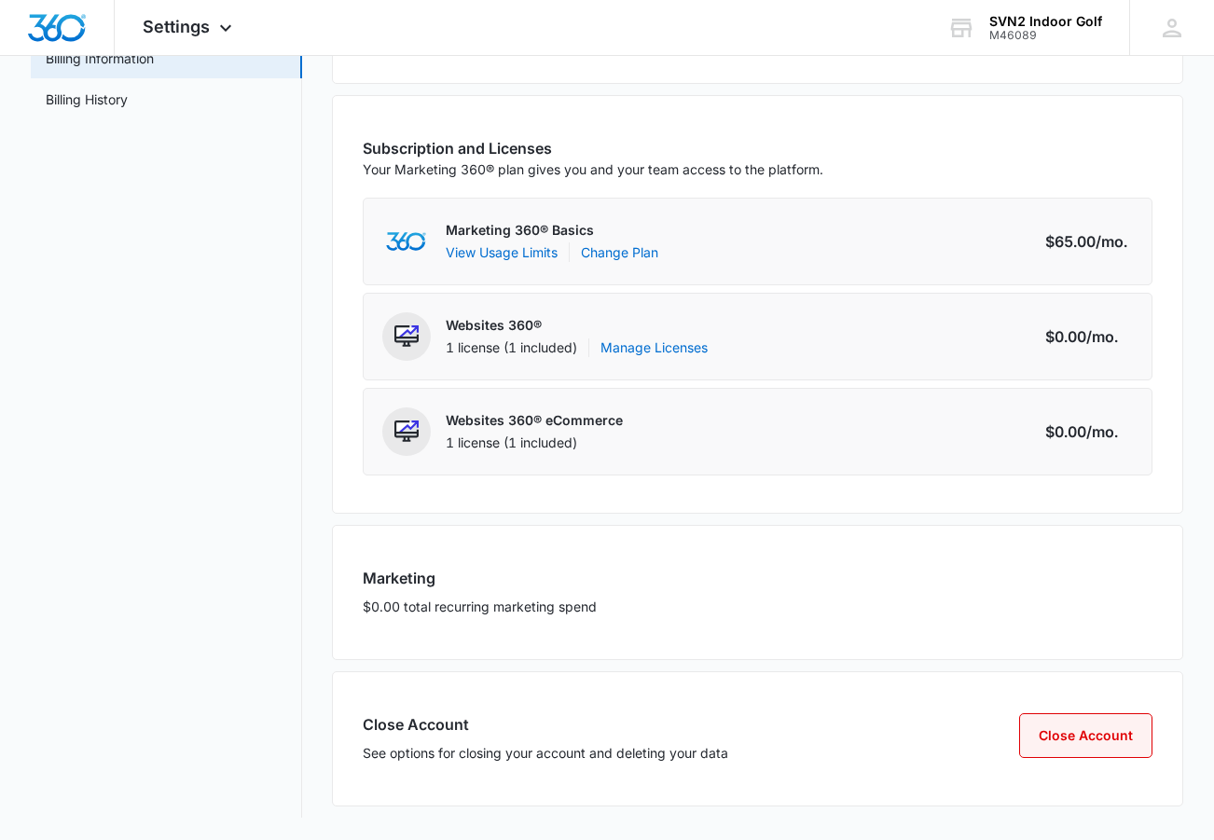
click at [1074, 746] on button "Close Account" at bounding box center [1085, 735] width 133 height 45
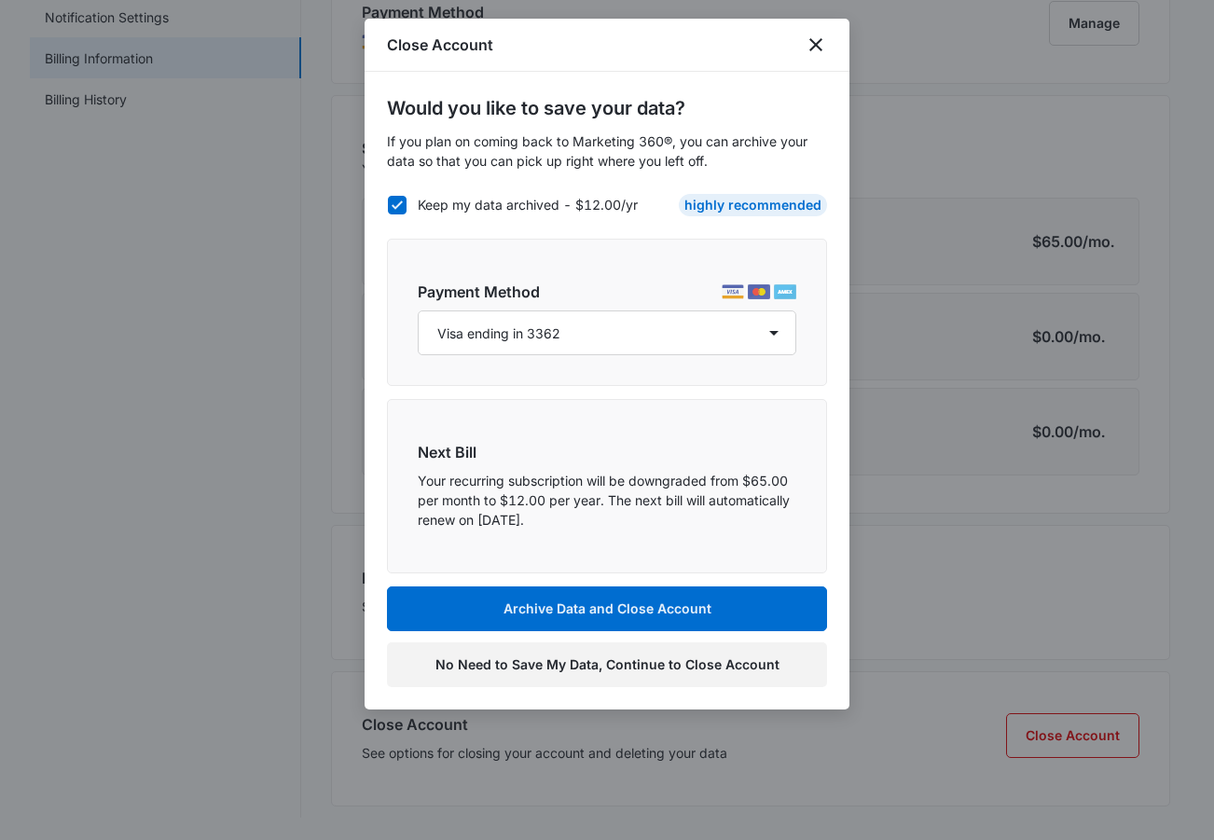
click at [646, 668] on button "No Need to Save My Data, Continue to Close Account" at bounding box center [607, 664] width 440 height 45
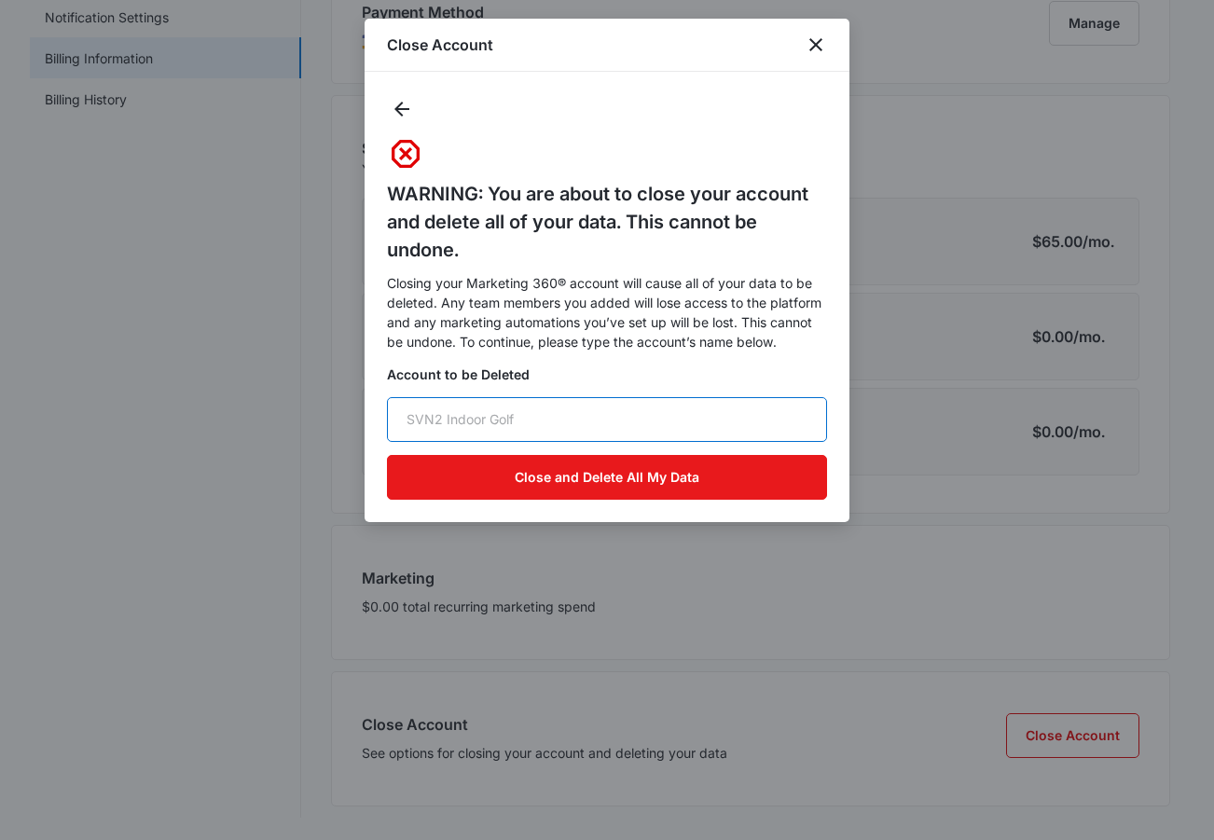
click at [492, 418] on input "text" at bounding box center [607, 419] width 440 height 45
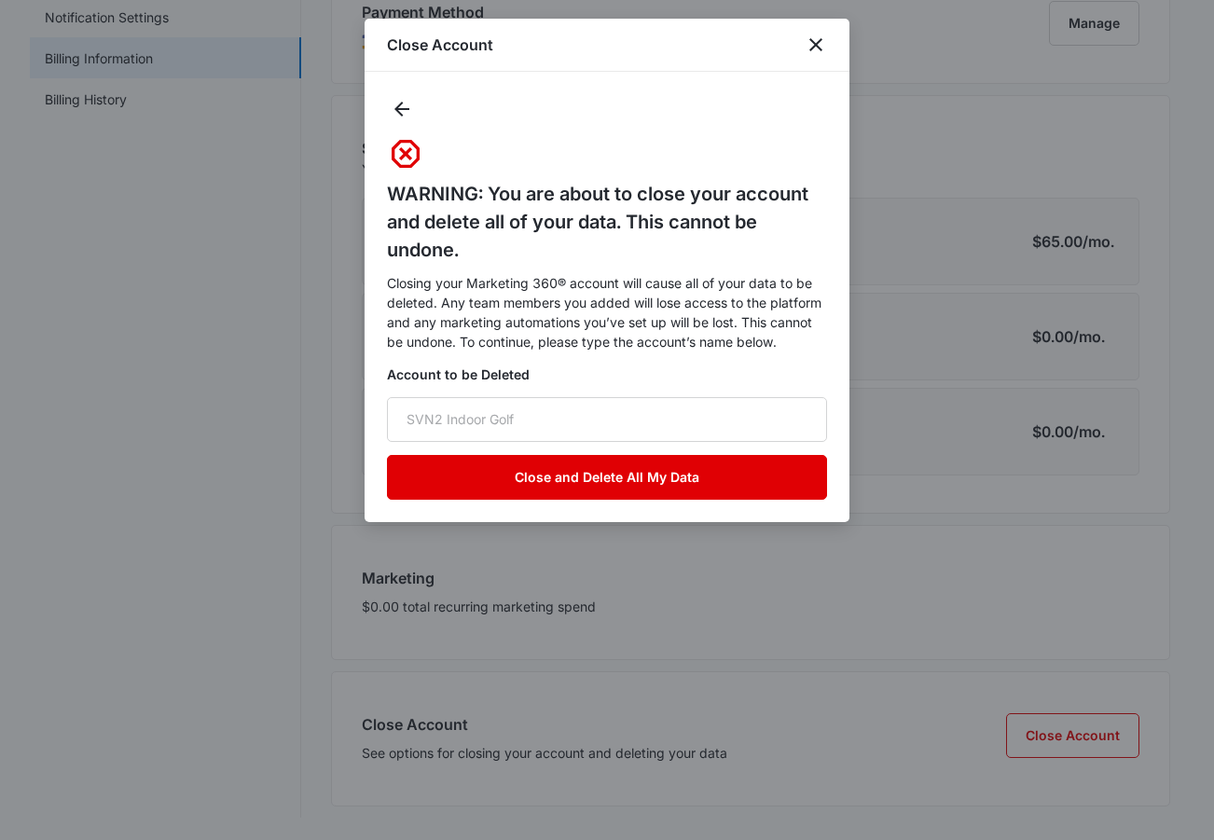
click at [627, 478] on button "Close and Delete All My Data" at bounding box center [607, 477] width 440 height 45
type input "SVN2 Indoor Golf"
click at [527, 478] on button "Close and Delete All My Data" at bounding box center [607, 477] width 440 height 45
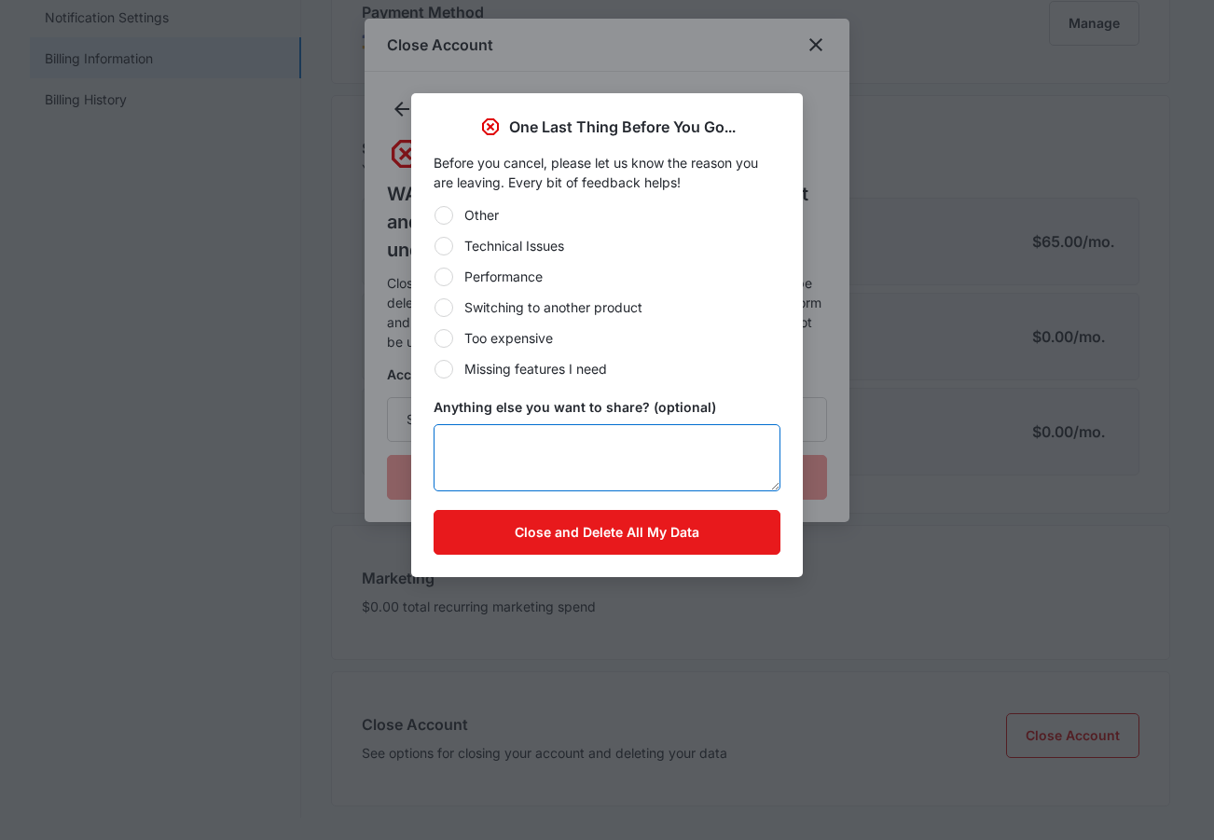
click at [534, 473] on textarea "Anything else you want to share? (optional)" at bounding box center [607, 457] width 347 height 67
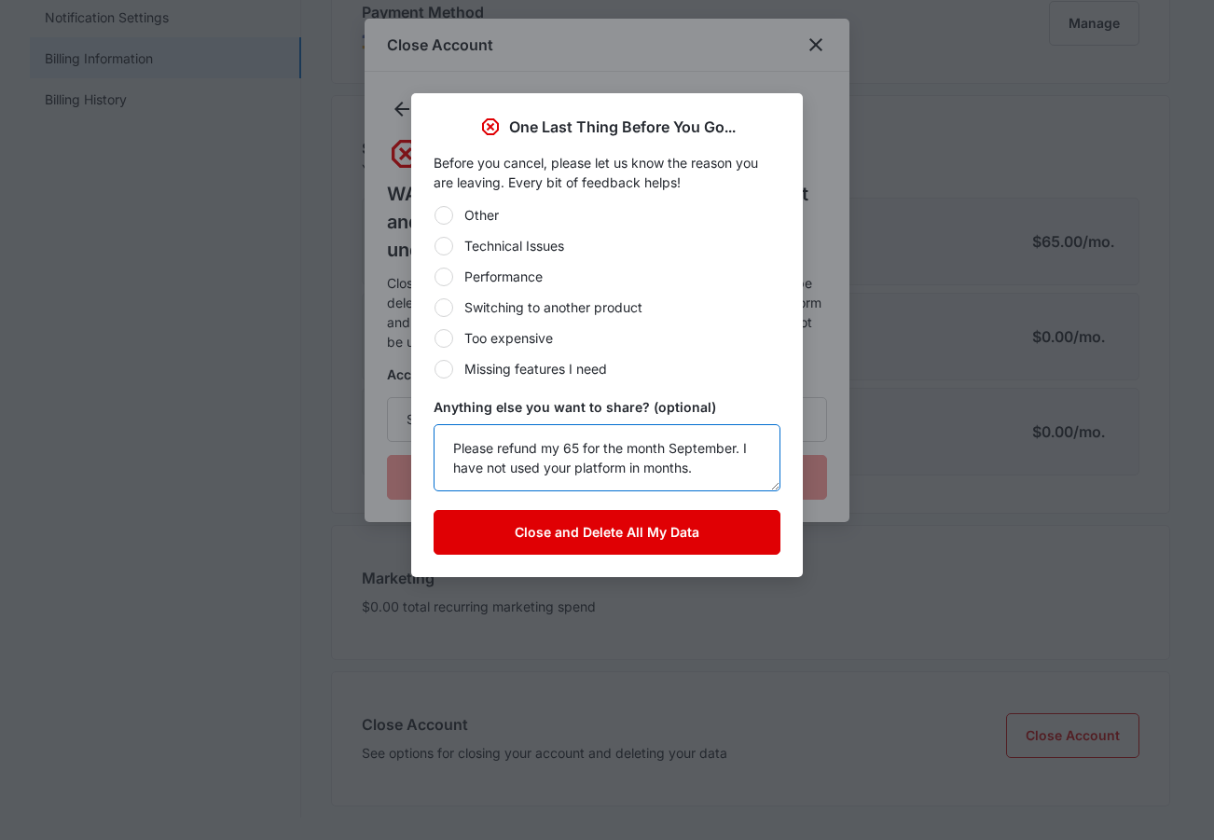
type textarea "Please refund my 65 for the month September. I have not used your platform in m…"
click at [550, 528] on button "Close and Delete All My Data" at bounding box center [607, 532] width 347 height 45
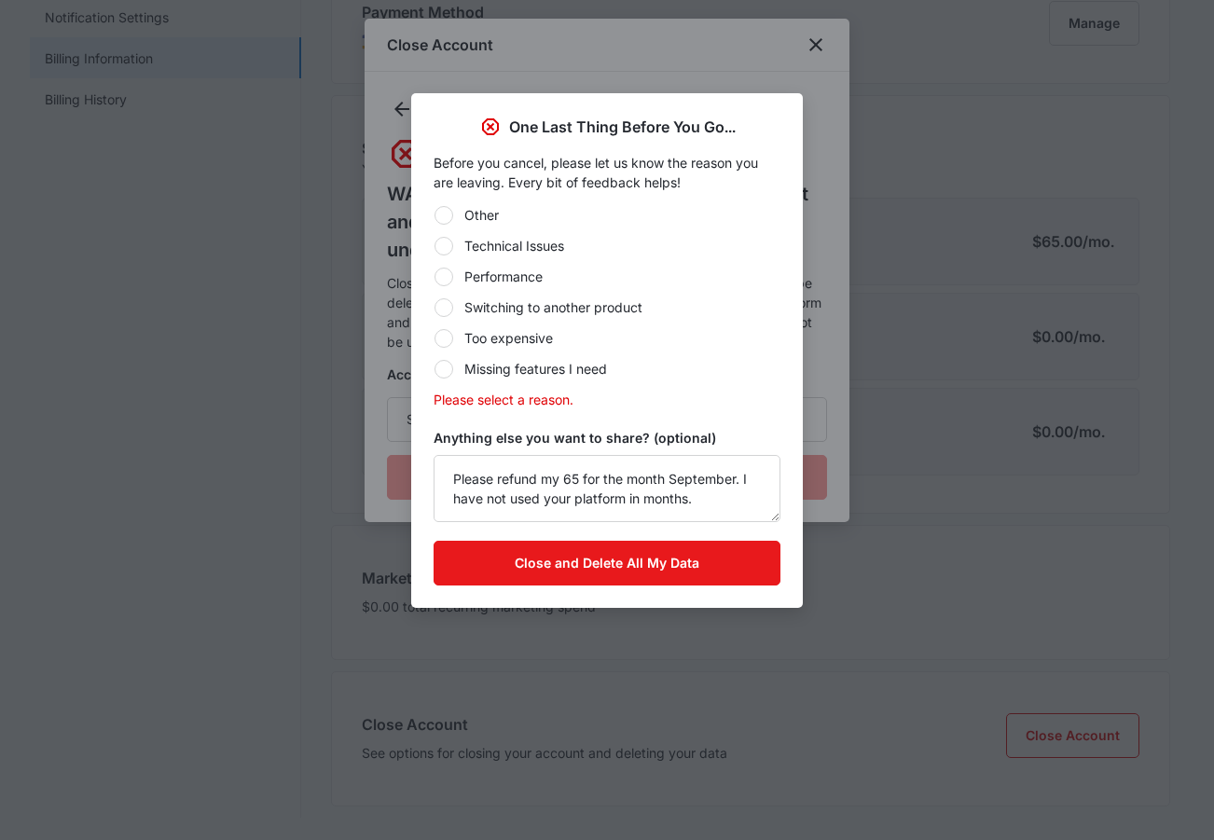
click at [446, 303] on div at bounding box center [443, 307] width 19 height 19
click at [434, 307] on input "Switching to another product" at bounding box center [434, 307] width 1 height 1
radio input "true"
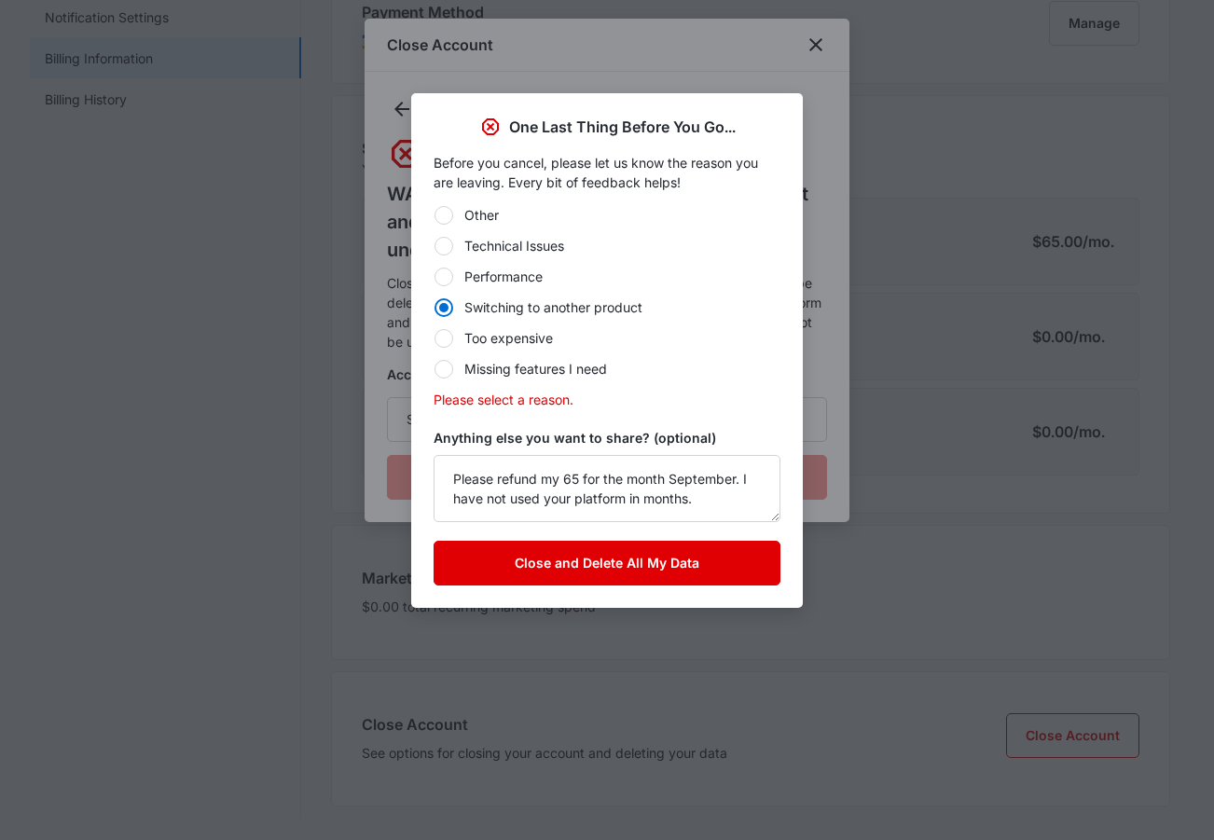
click at [591, 564] on button "Close and Delete All My Data" at bounding box center [607, 563] width 347 height 45
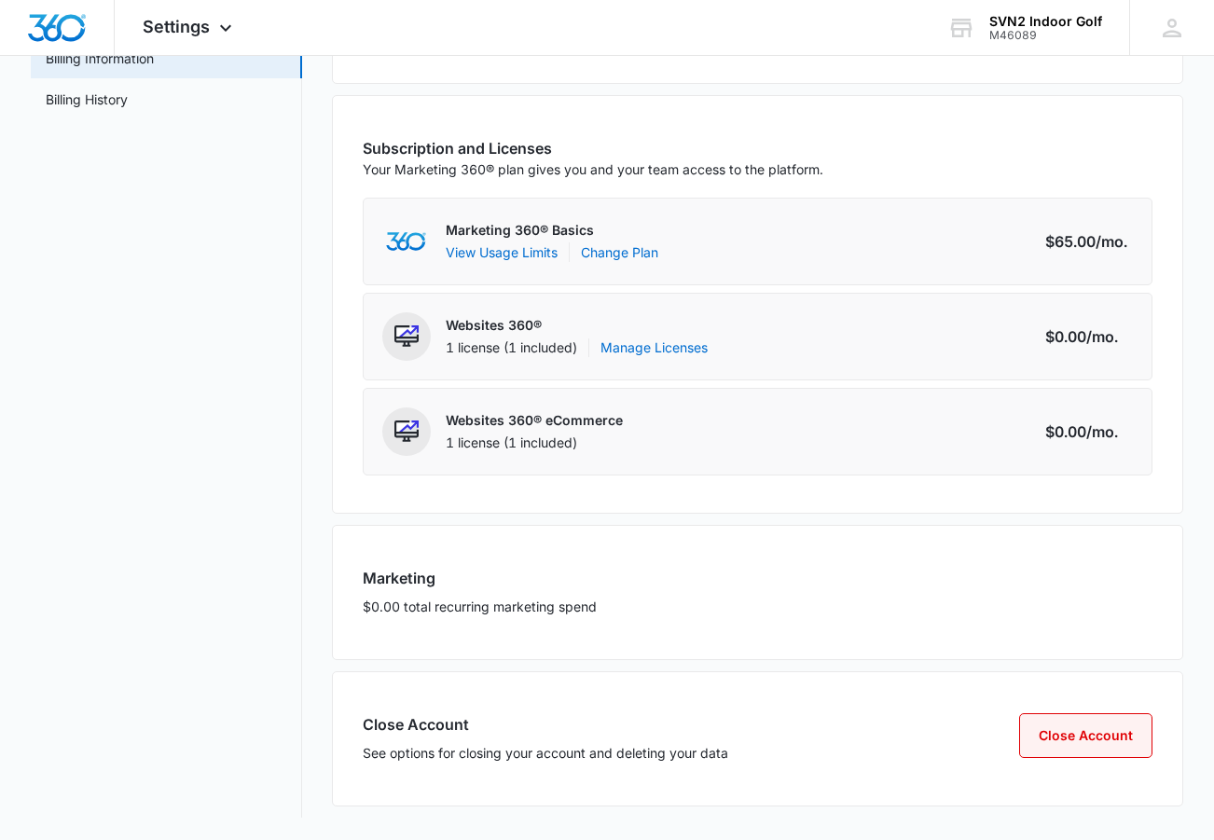
scroll to position [0, 0]
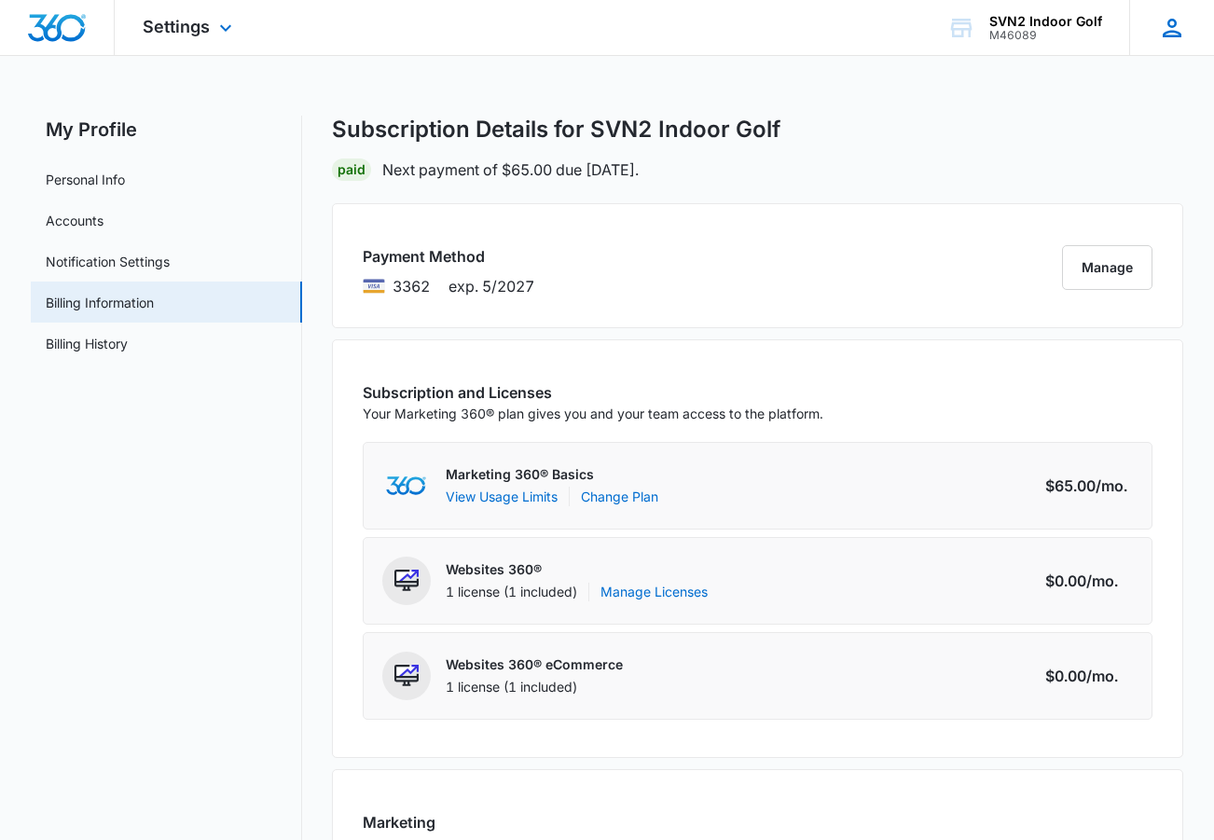
click at [1161, 34] on icon at bounding box center [1172, 28] width 28 height 28
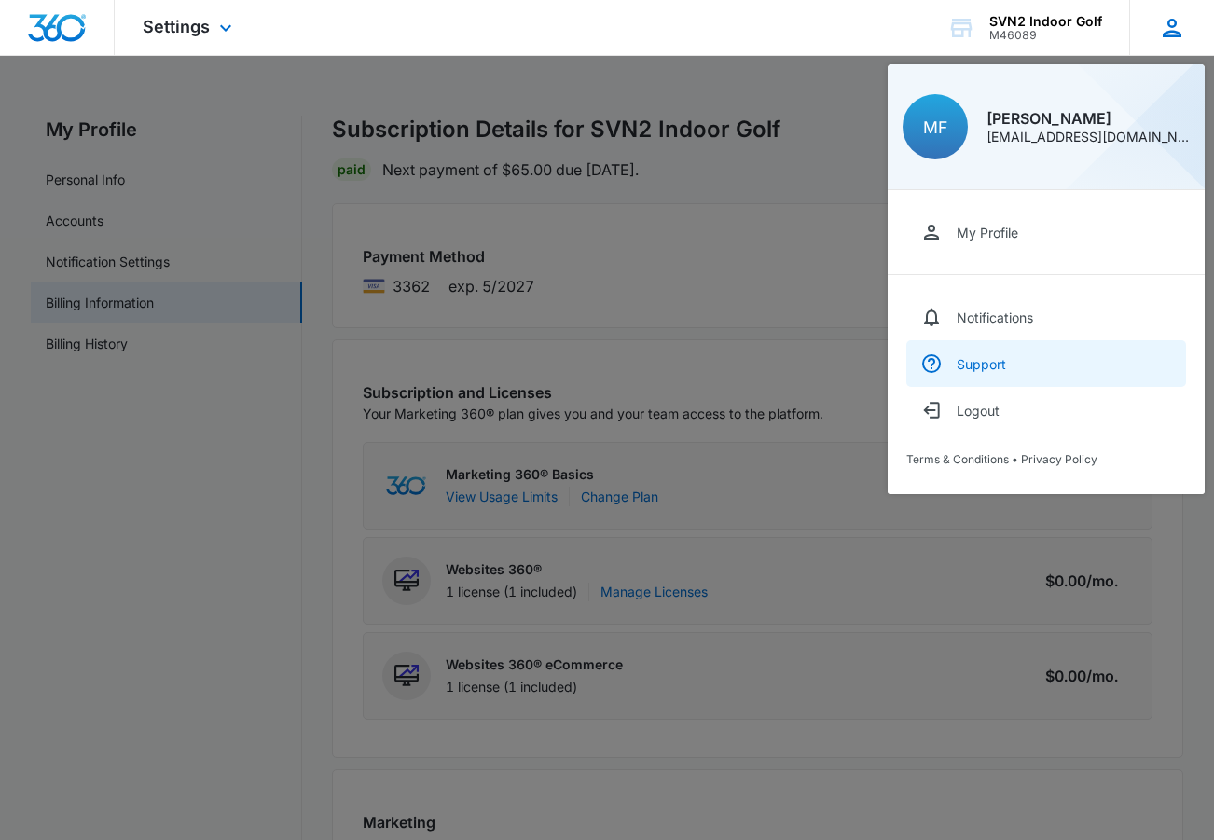
click at [973, 371] on div "Support" at bounding box center [981, 364] width 49 height 16
